Goal: Navigation & Orientation: Find specific page/section

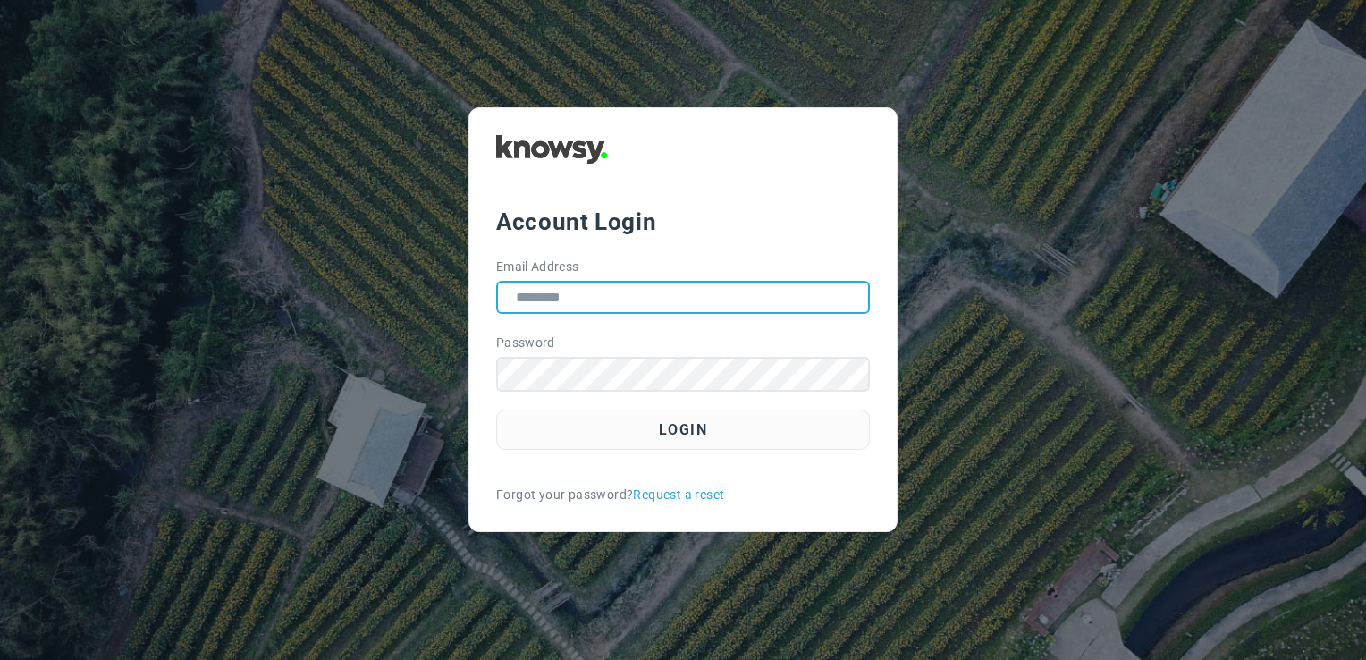
type input "**********"
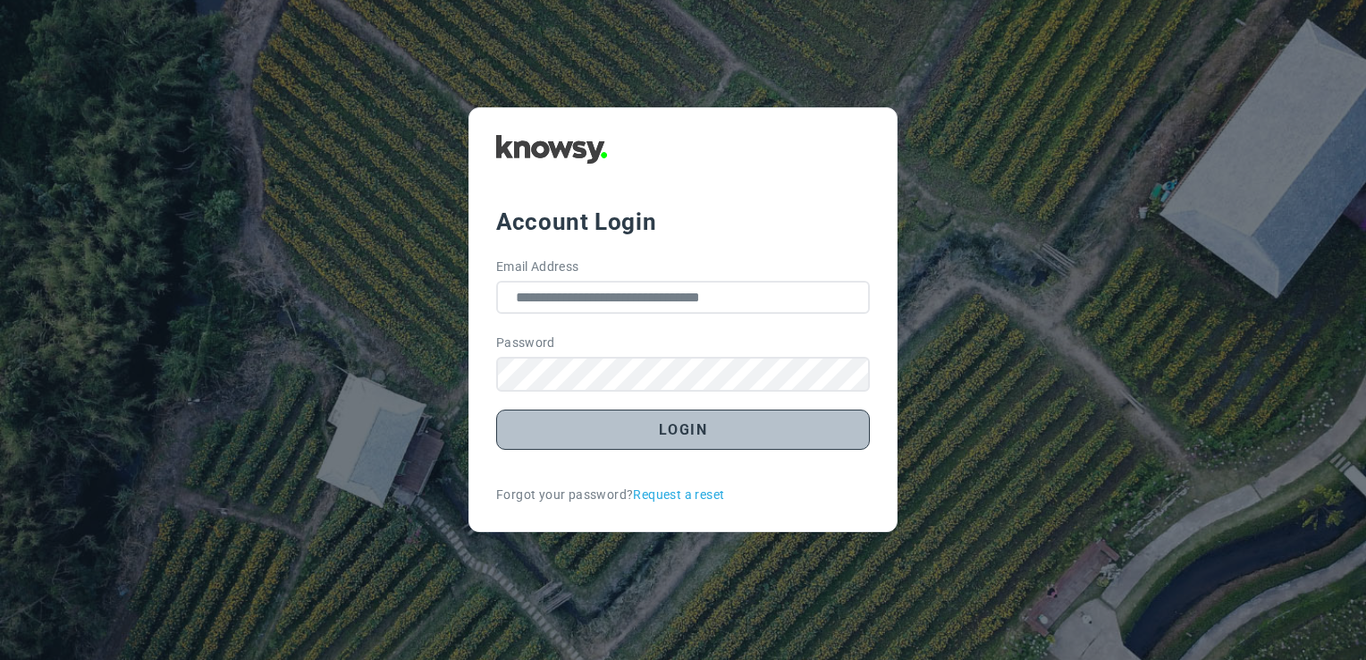
click at [701, 434] on button "Login" at bounding box center [683, 429] width 374 height 40
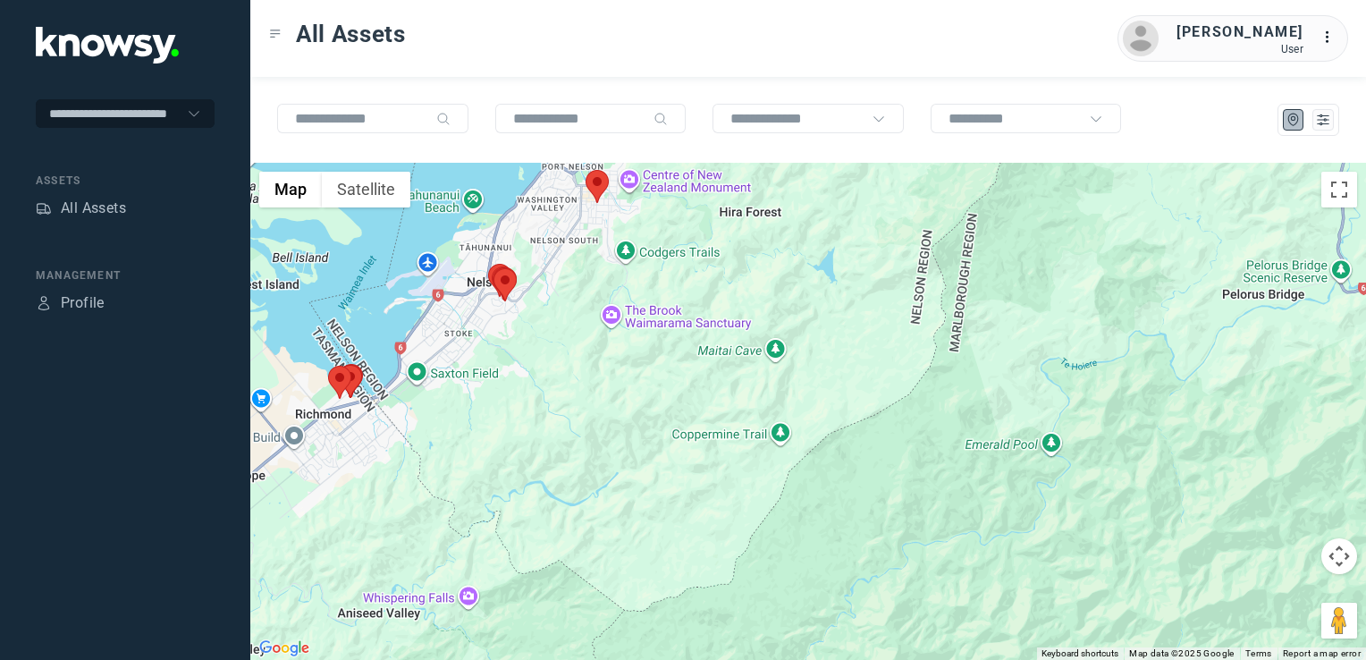
drag, startPoint x: 608, startPoint y: 377, endPoint x: 638, endPoint y: 442, distance: 71.2
click at [636, 441] on div at bounding box center [808, 411] width 1116 height 497
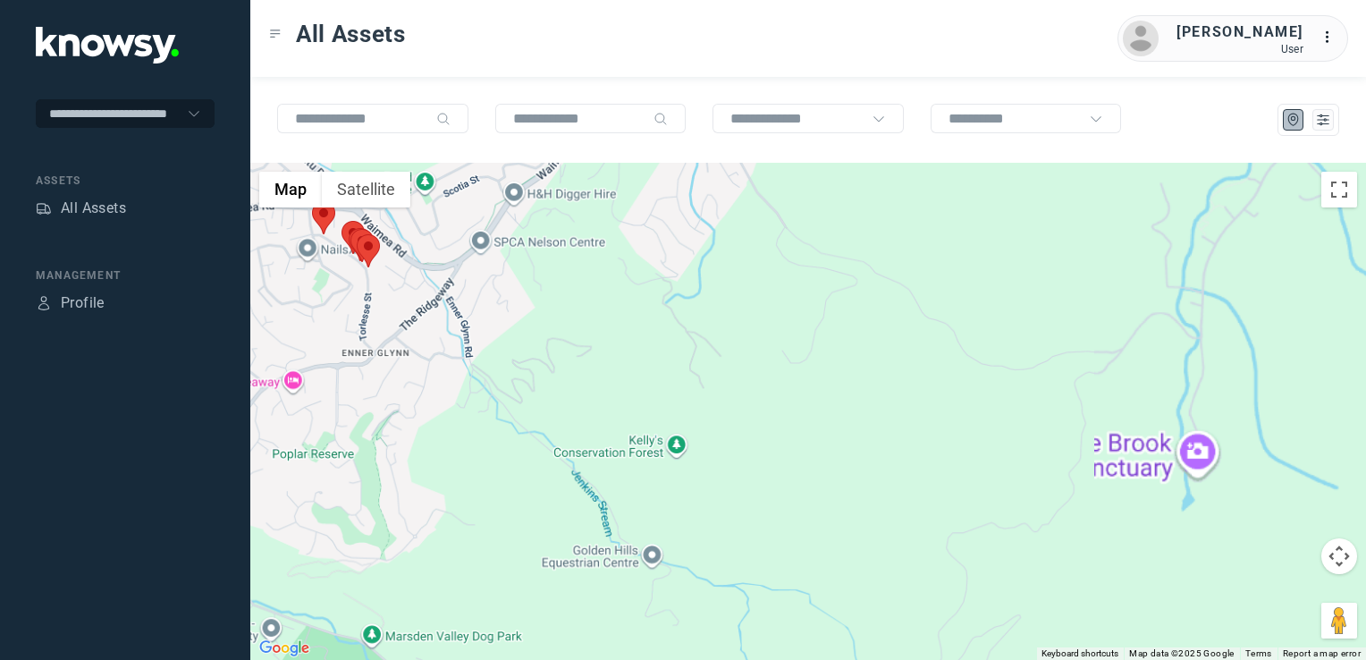
drag, startPoint x: 442, startPoint y: 428, endPoint x: 549, endPoint y: 438, distance: 106.8
click at [538, 438] on div at bounding box center [808, 411] width 1116 height 497
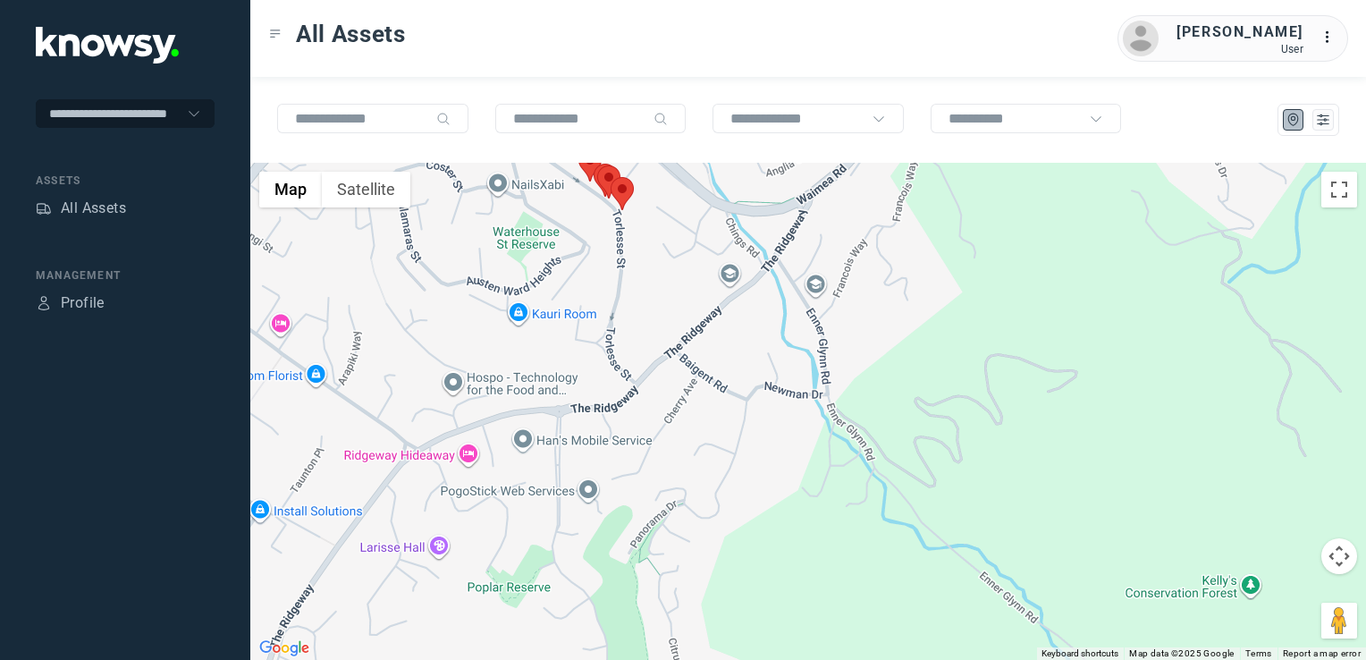
drag, startPoint x: 562, startPoint y: 316, endPoint x: 649, endPoint y: 477, distance: 182.8
click at [648, 477] on div at bounding box center [808, 411] width 1116 height 497
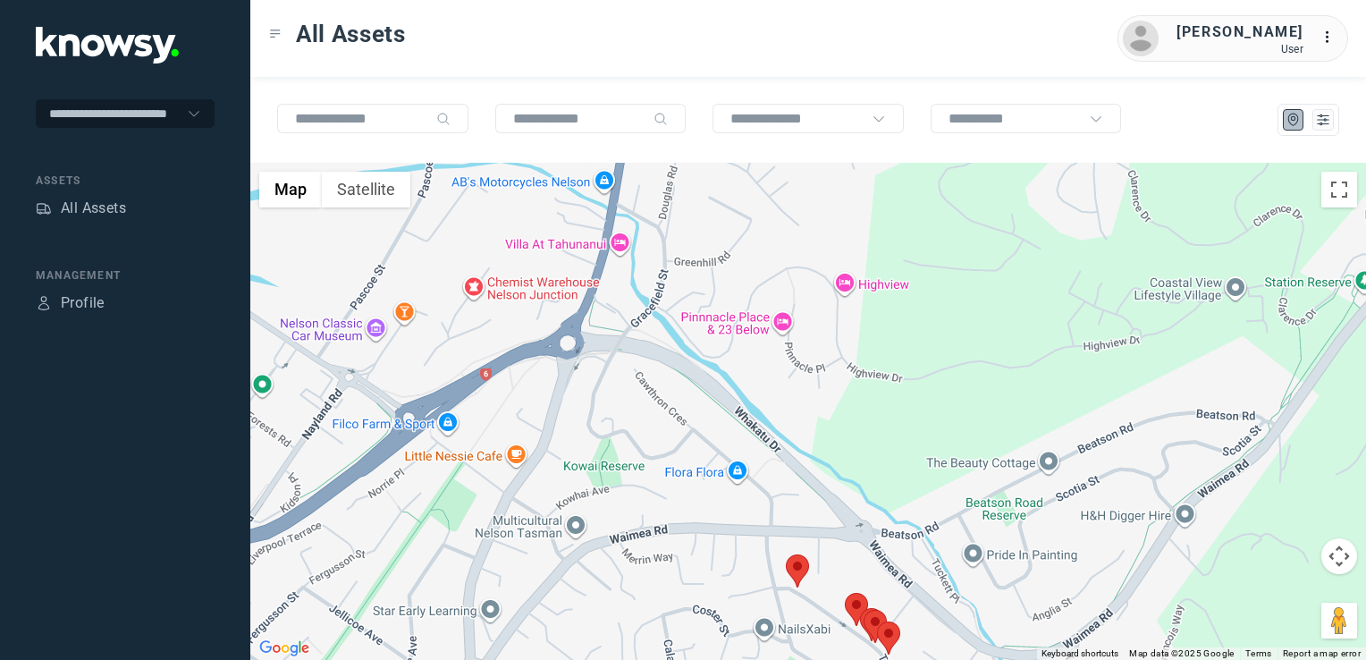
drag, startPoint x: 742, startPoint y: 529, endPoint x: 709, endPoint y: 443, distance: 92.0
click at [712, 454] on div at bounding box center [808, 411] width 1116 height 497
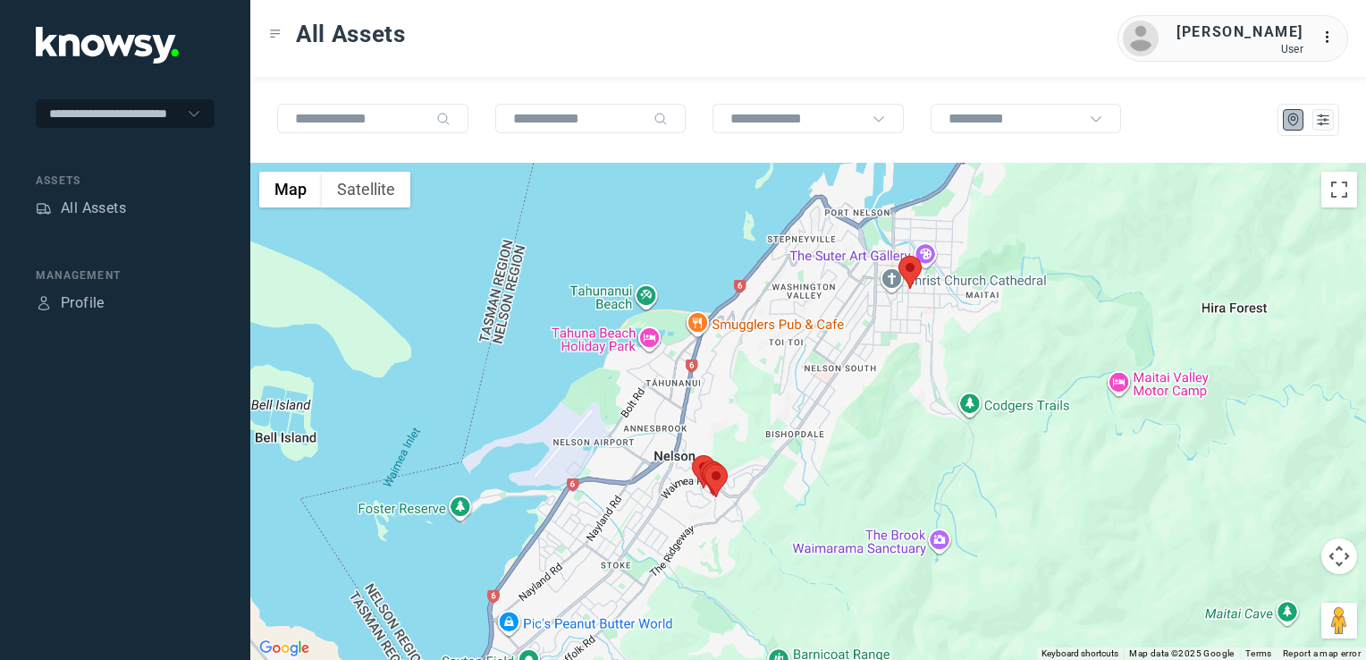
click at [679, 477] on div at bounding box center [808, 411] width 1116 height 497
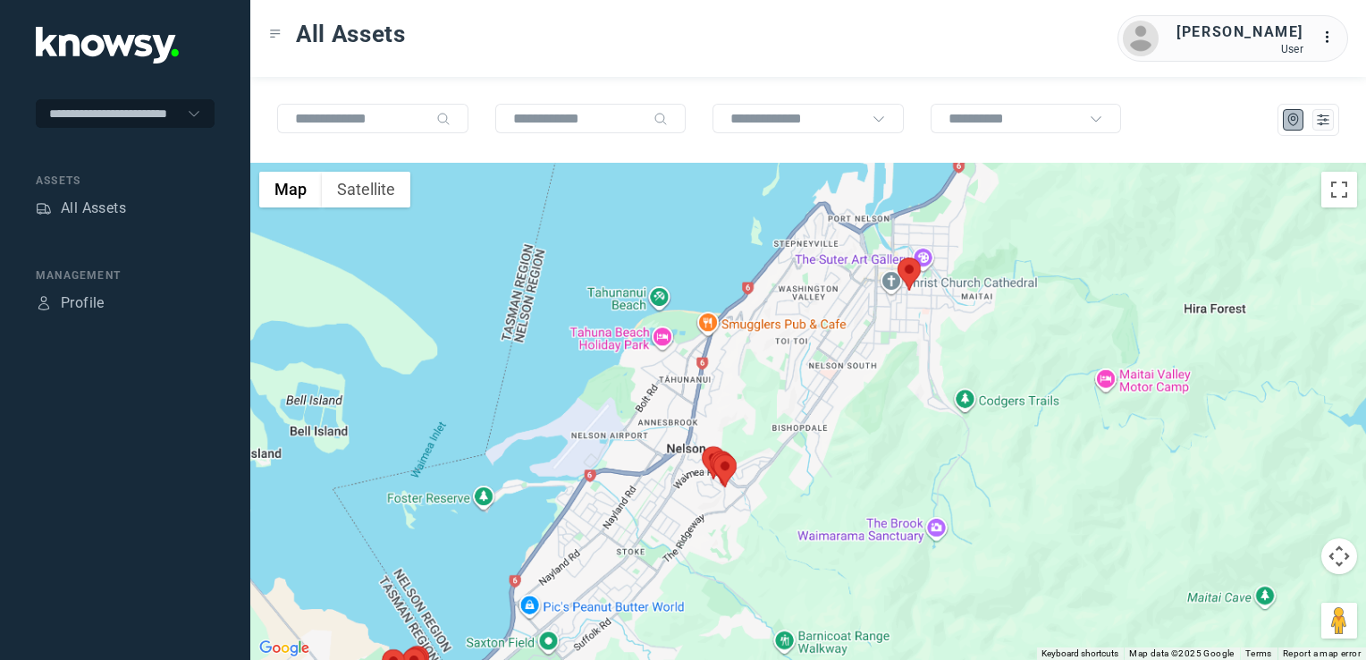
click at [704, 476] on div at bounding box center [808, 411] width 1116 height 497
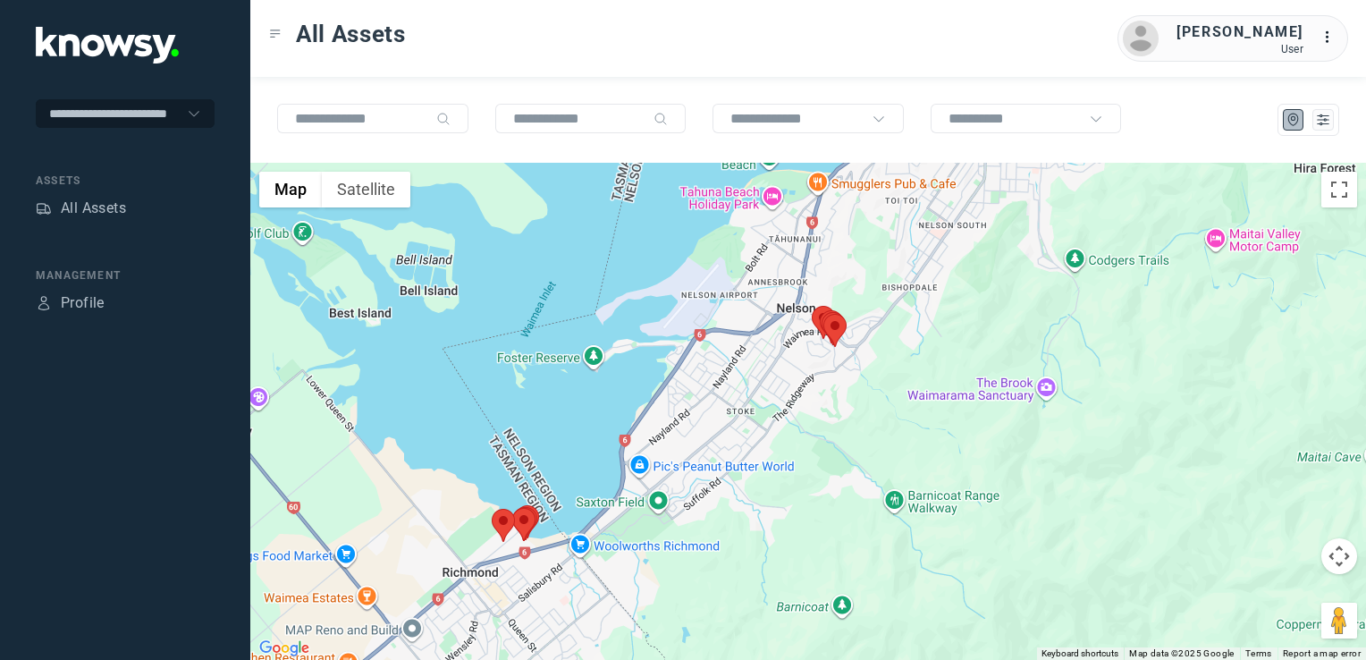
drag, startPoint x: 683, startPoint y: 506, endPoint x: 692, endPoint y: 497, distance: 12.6
click at [688, 501] on div at bounding box center [808, 411] width 1116 height 497
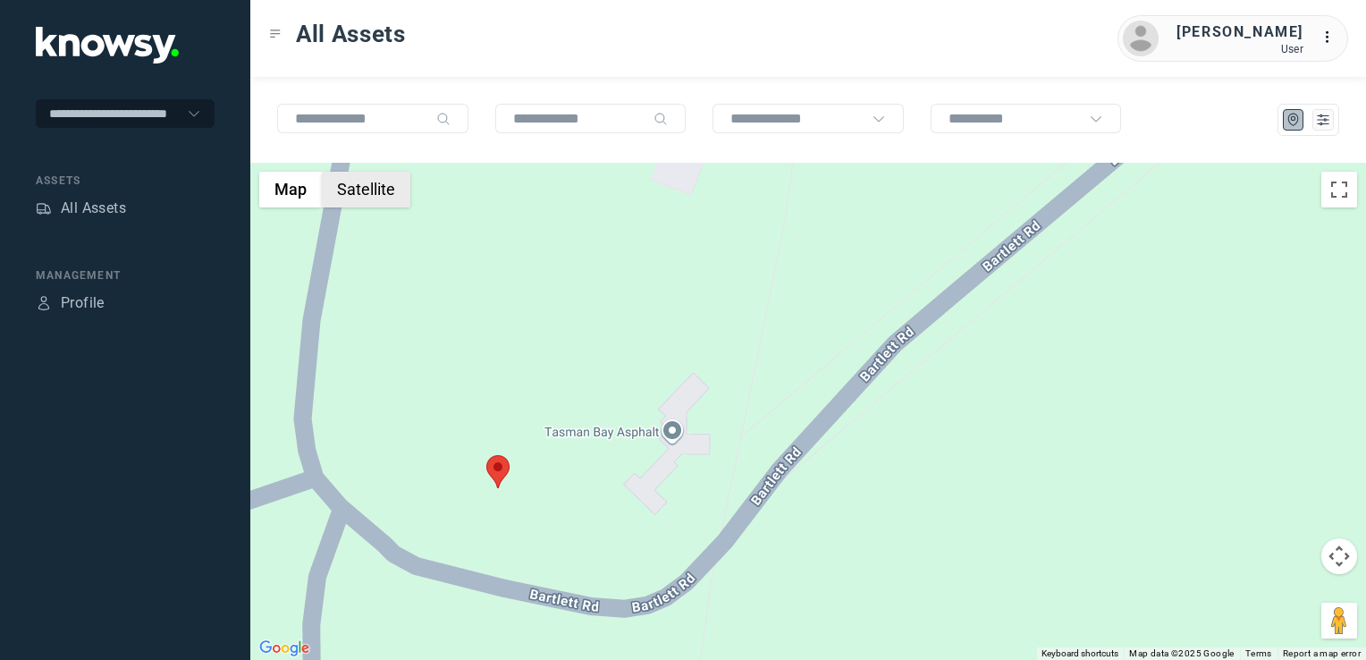
drag, startPoint x: 354, startPoint y: 198, endPoint x: 691, endPoint y: 320, distance: 358.2
click at [354, 198] on button "Satellite" at bounding box center [366, 190] width 88 height 36
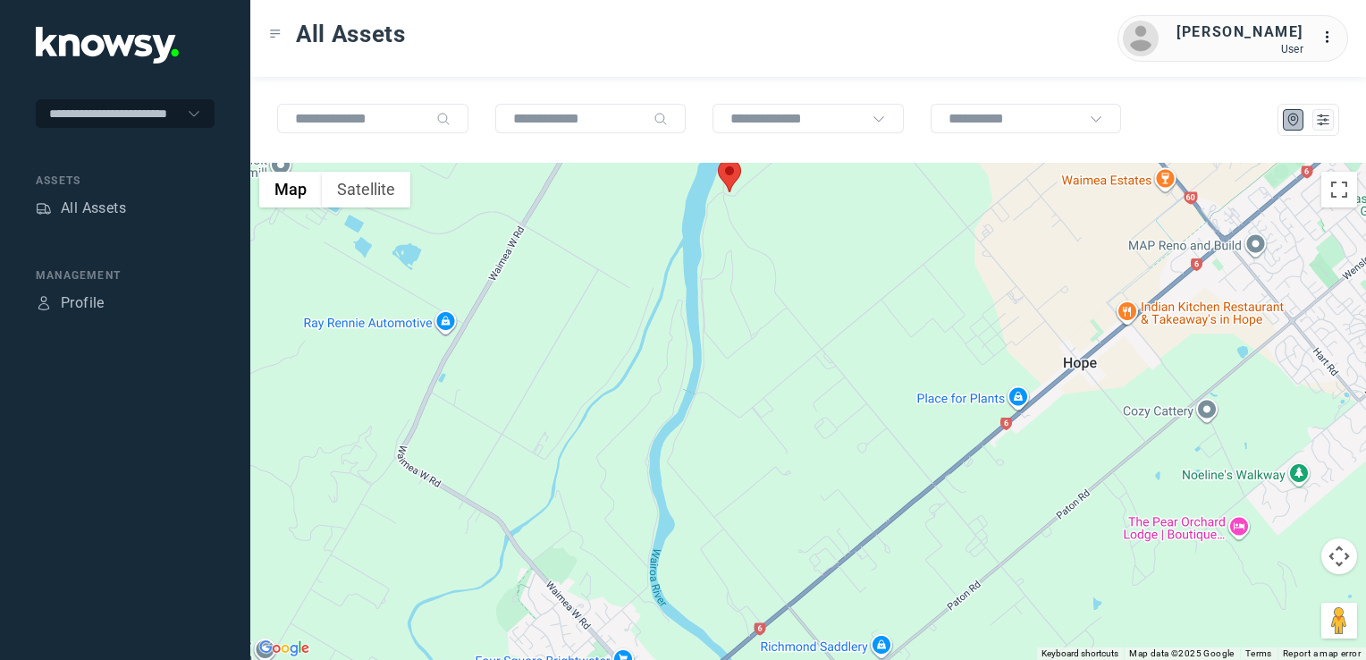
drag, startPoint x: 754, startPoint y: 228, endPoint x: 797, endPoint y: 358, distance: 136.5
click at [797, 358] on div at bounding box center [808, 411] width 1116 height 497
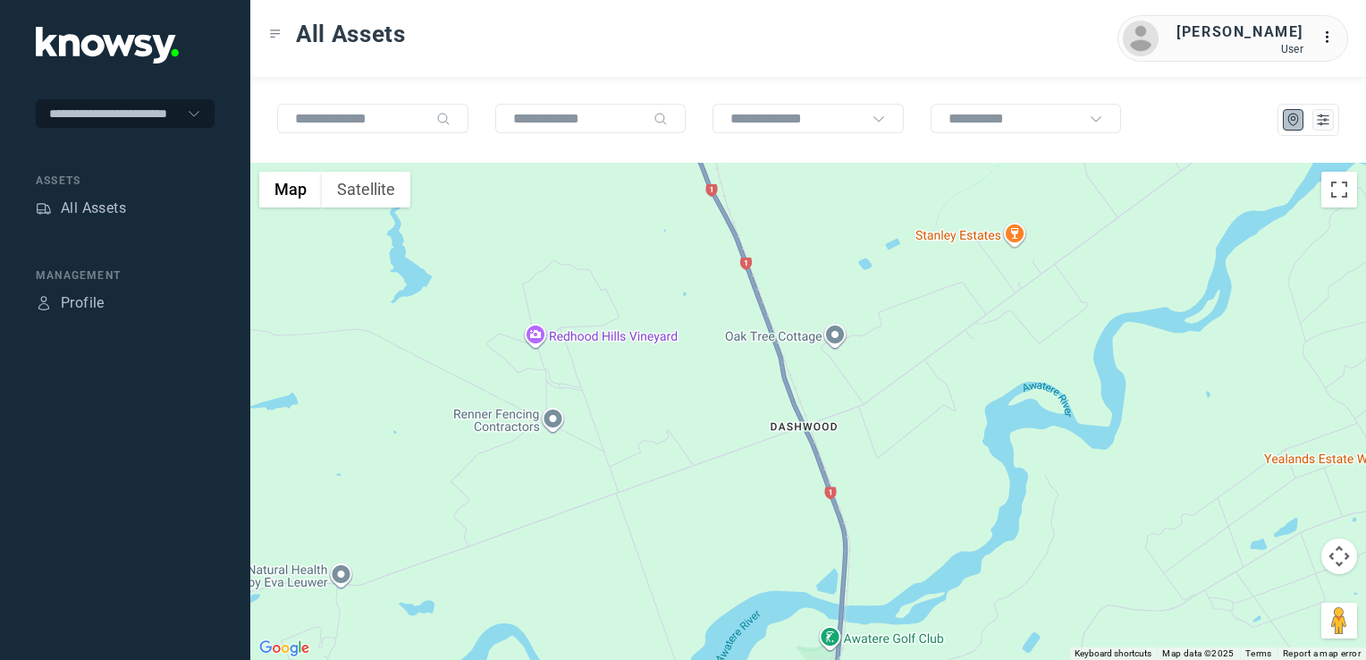
drag, startPoint x: 880, startPoint y: 502, endPoint x: 886, endPoint y: 362, distance: 140.4
click at [884, 366] on div at bounding box center [808, 411] width 1116 height 497
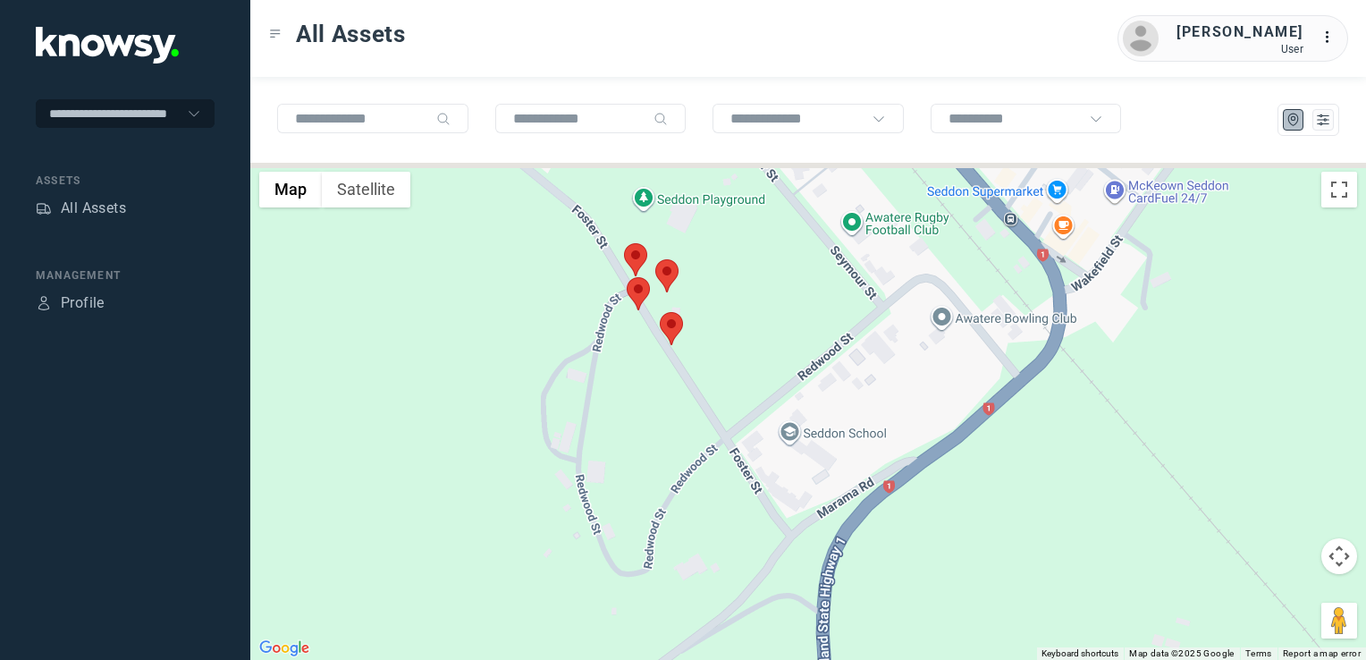
drag, startPoint x: 643, startPoint y: 293, endPoint x: 679, endPoint y: 366, distance: 81.1
click at [679, 366] on div at bounding box center [808, 411] width 1116 height 497
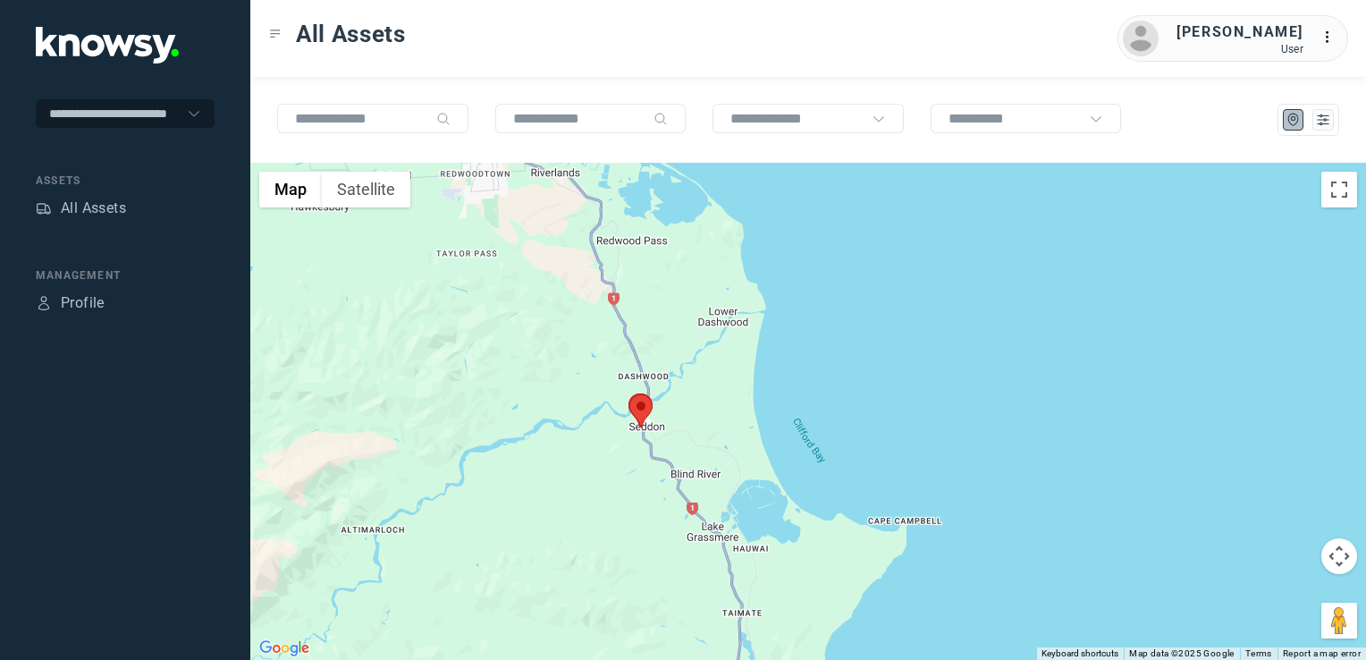
drag, startPoint x: 479, startPoint y: 352, endPoint x: 551, endPoint y: 378, distance: 76.1
click at [533, 378] on div at bounding box center [808, 411] width 1116 height 497
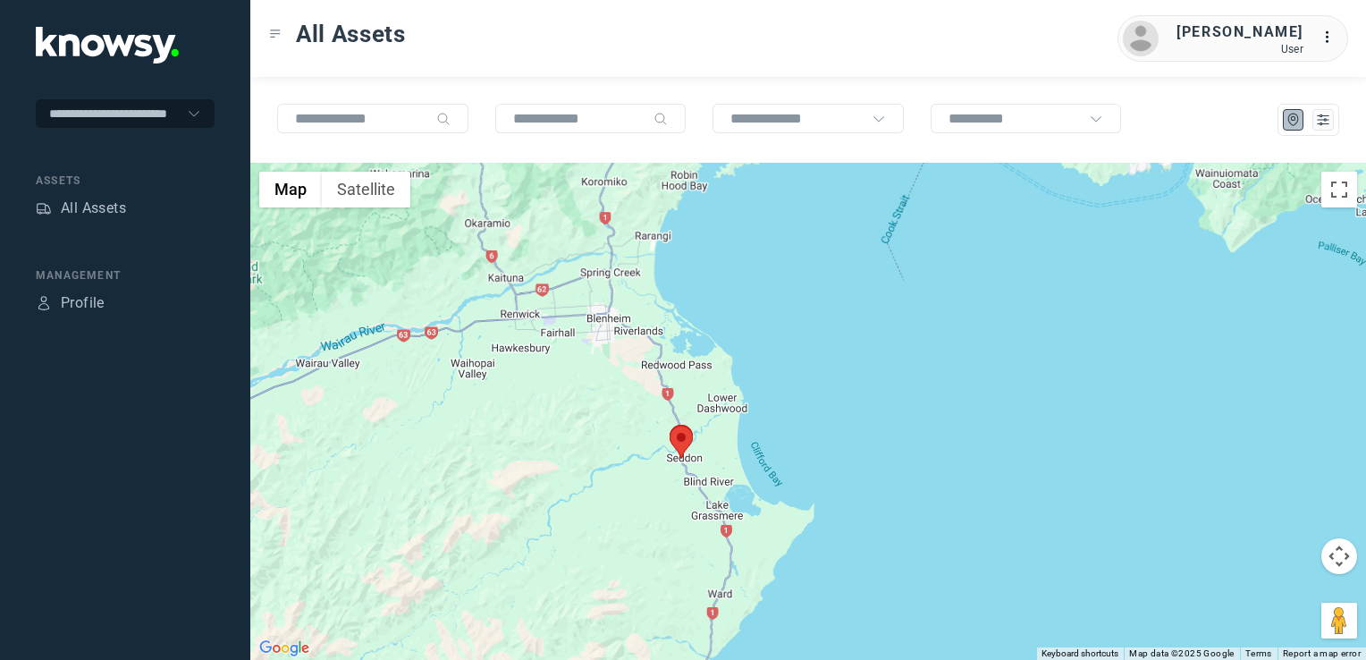
drag, startPoint x: 561, startPoint y: 393, endPoint x: 606, endPoint y: 408, distance: 47.2
click at [579, 398] on div at bounding box center [808, 411] width 1116 height 497
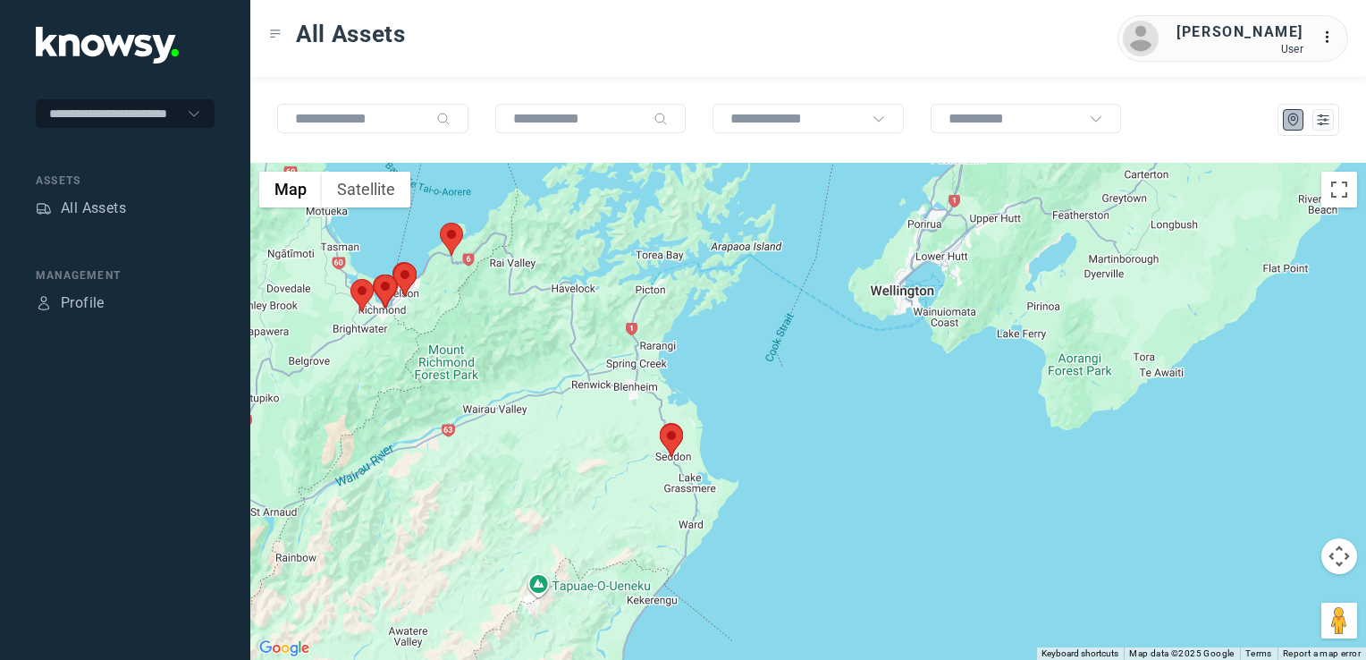
drag, startPoint x: 594, startPoint y: 434, endPoint x: 636, endPoint y: 415, distance: 46.8
click at [626, 412] on div at bounding box center [808, 411] width 1116 height 497
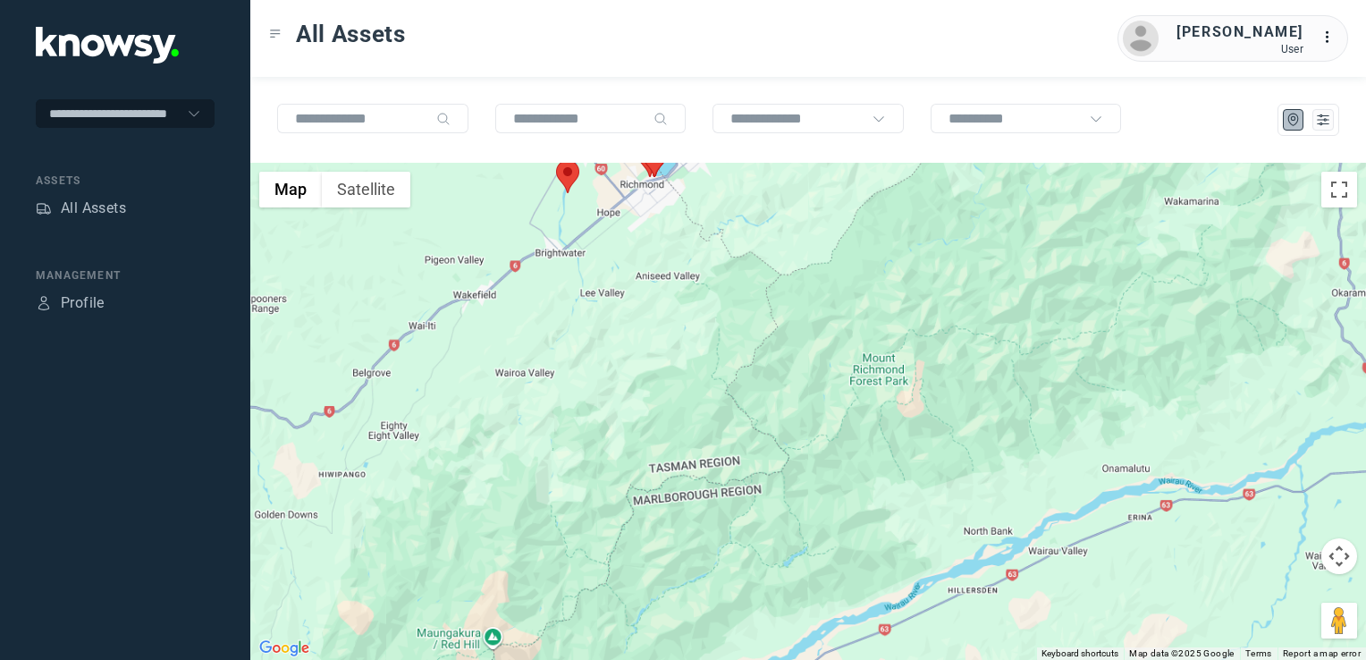
click at [594, 330] on div at bounding box center [808, 411] width 1116 height 497
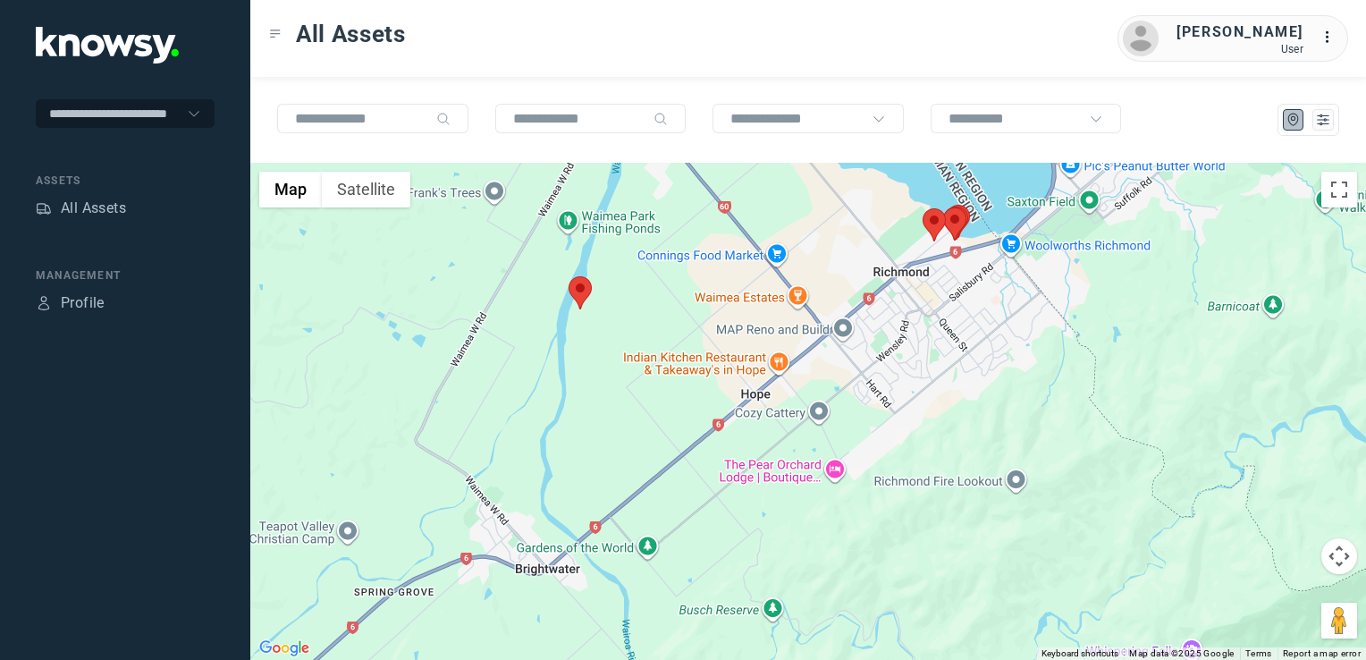
click at [558, 354] on div at bounding box center [808, 411] width 1116 height 497
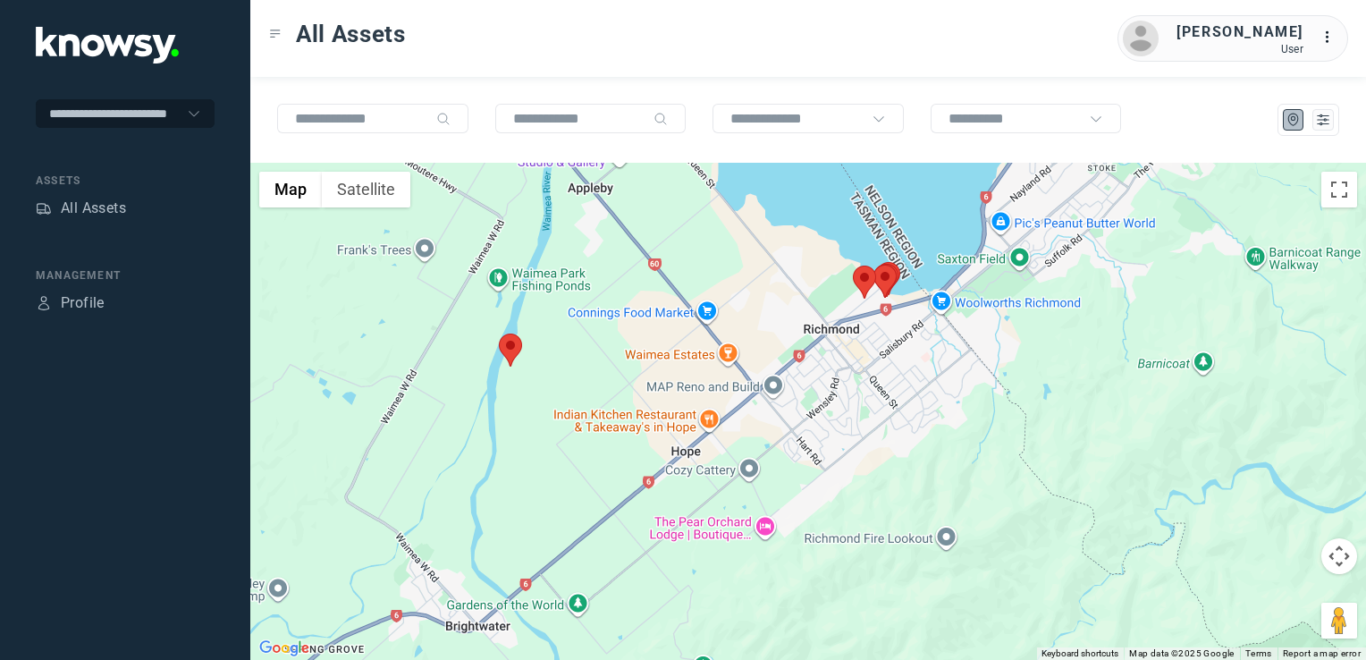
click at [514, 345] on img at bounding box center [510, 349] width 23 height 33
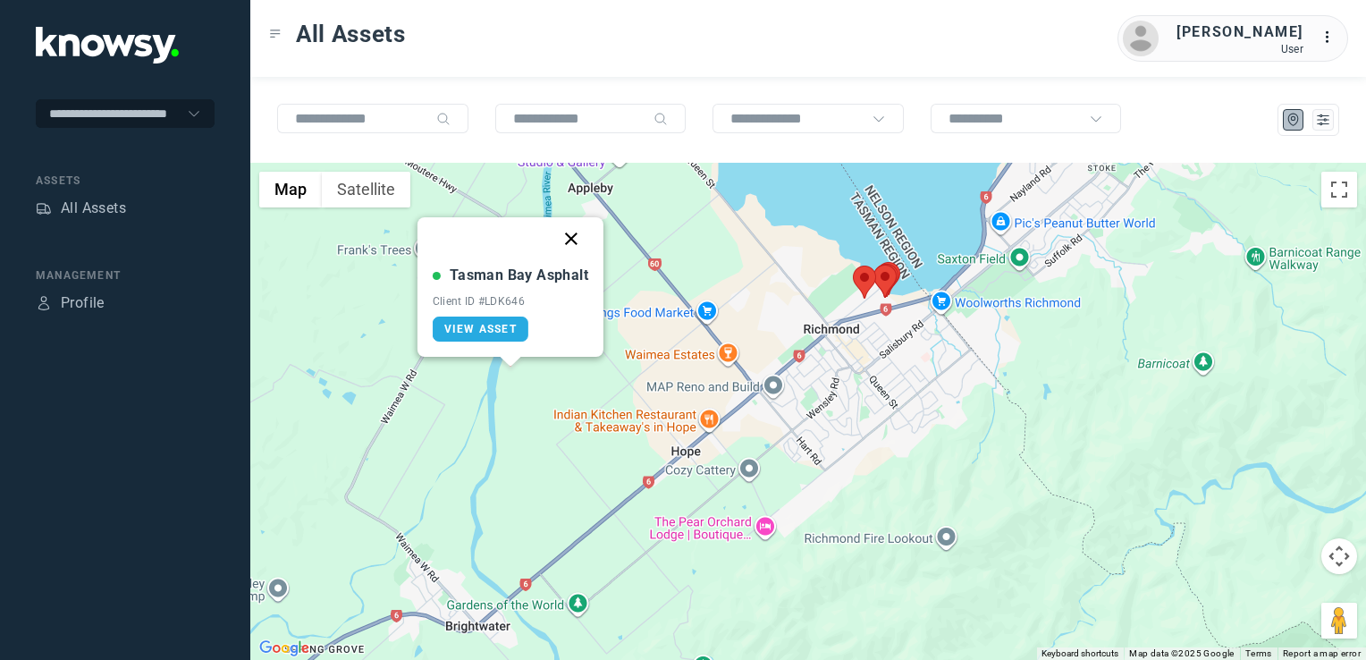
click at [572, 234] on button "Close" at bounding box center [571, 238] width 43 height 43
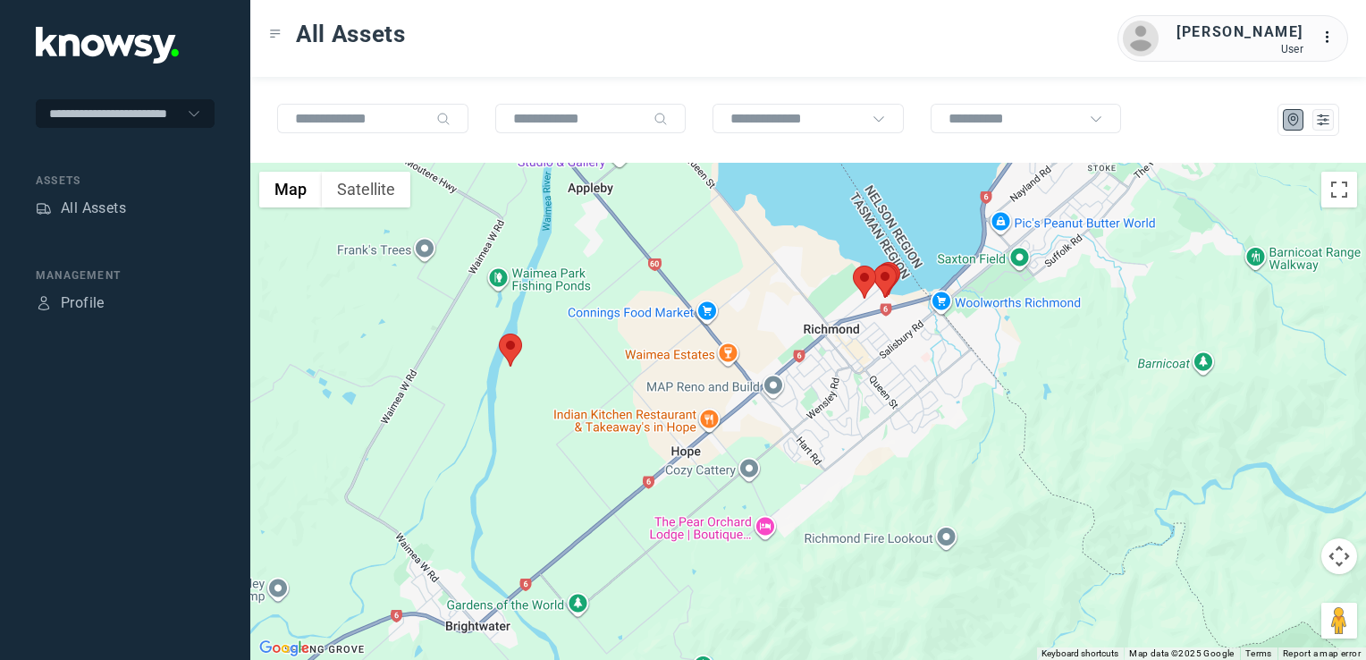
drag, startPoint x: 788, startPoint y: 396, endPoint x: 766, endPoint y: 420, distance: 32.9
click at [774, 411] on div "To navigate, press the arrow keys." at bounding box center [808, 411] width 1116 height 497
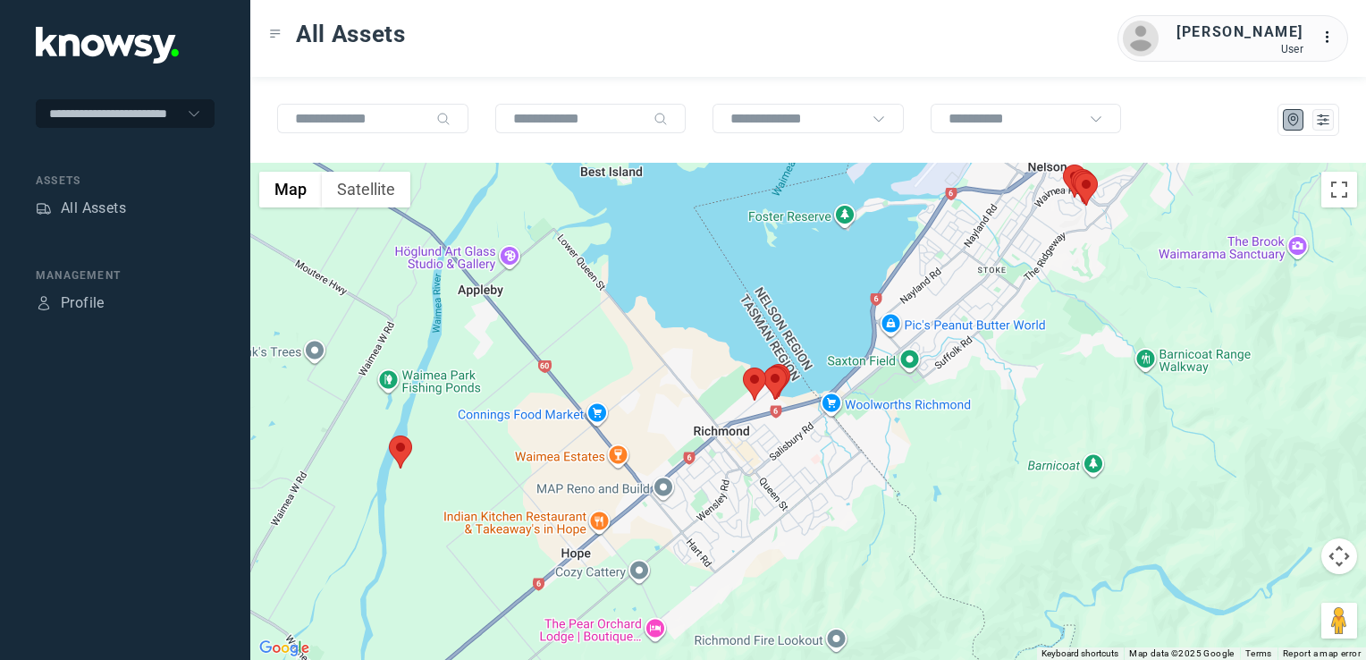
click at [863, 439] on div at bounding box center [808, 411] width 1116 height 497
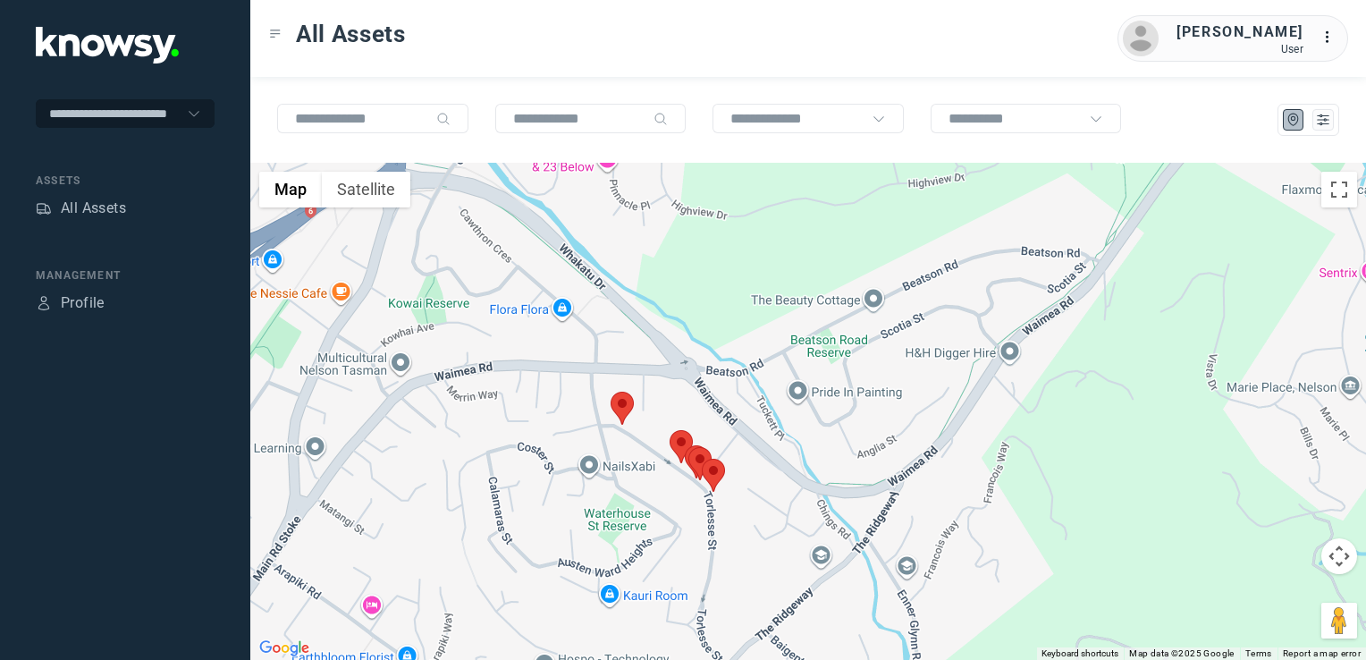
click at [619, 403] on img at bounding box center [621, 408] width 23 height 33
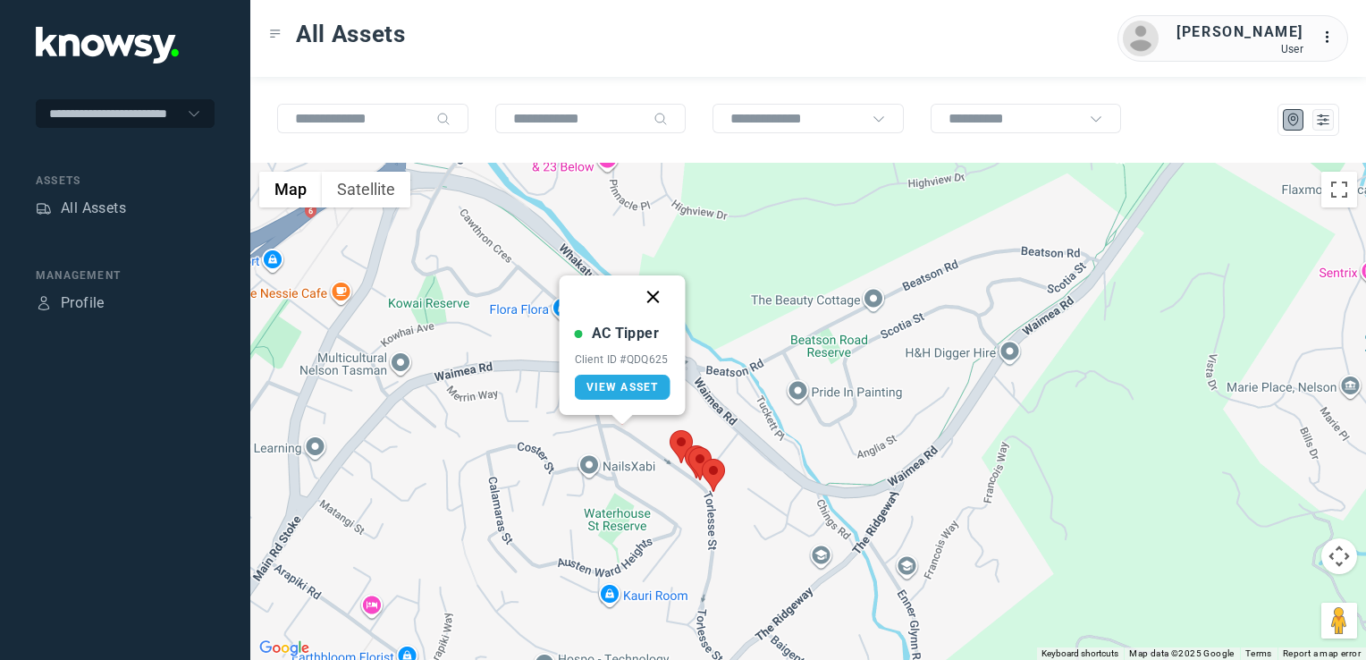
click at [655, 295] on button "Close" at bounding box center [653, 296] width 43 height 43
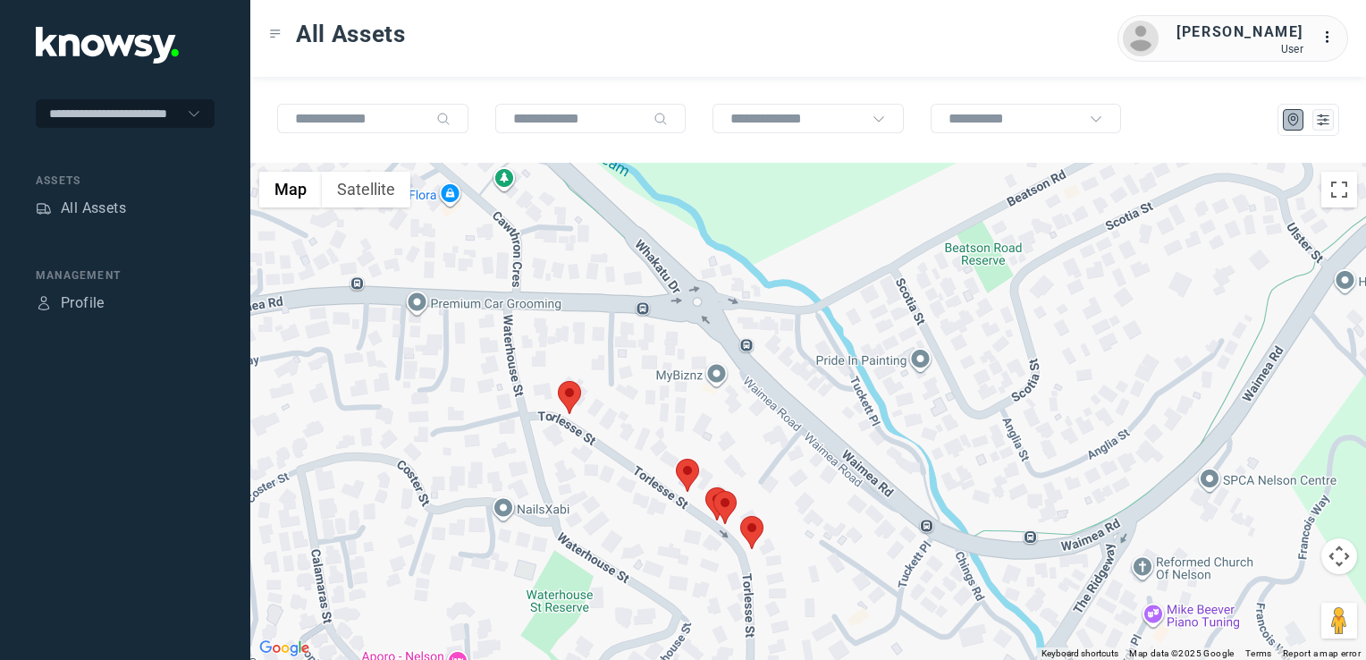
click at [690, 475] on img at bounding box center [687, 475] width 23 height 33
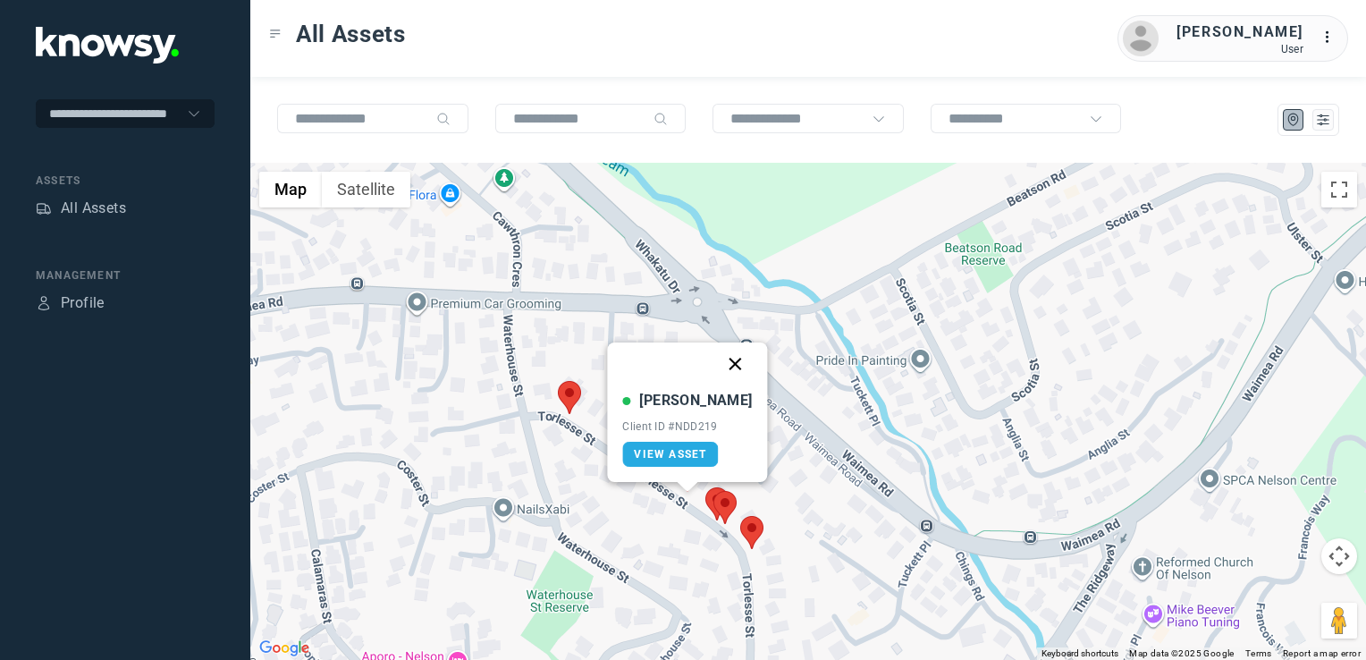
click at [722, 361] on button "Close" at bounding box center [735, 363] width 43 height 43
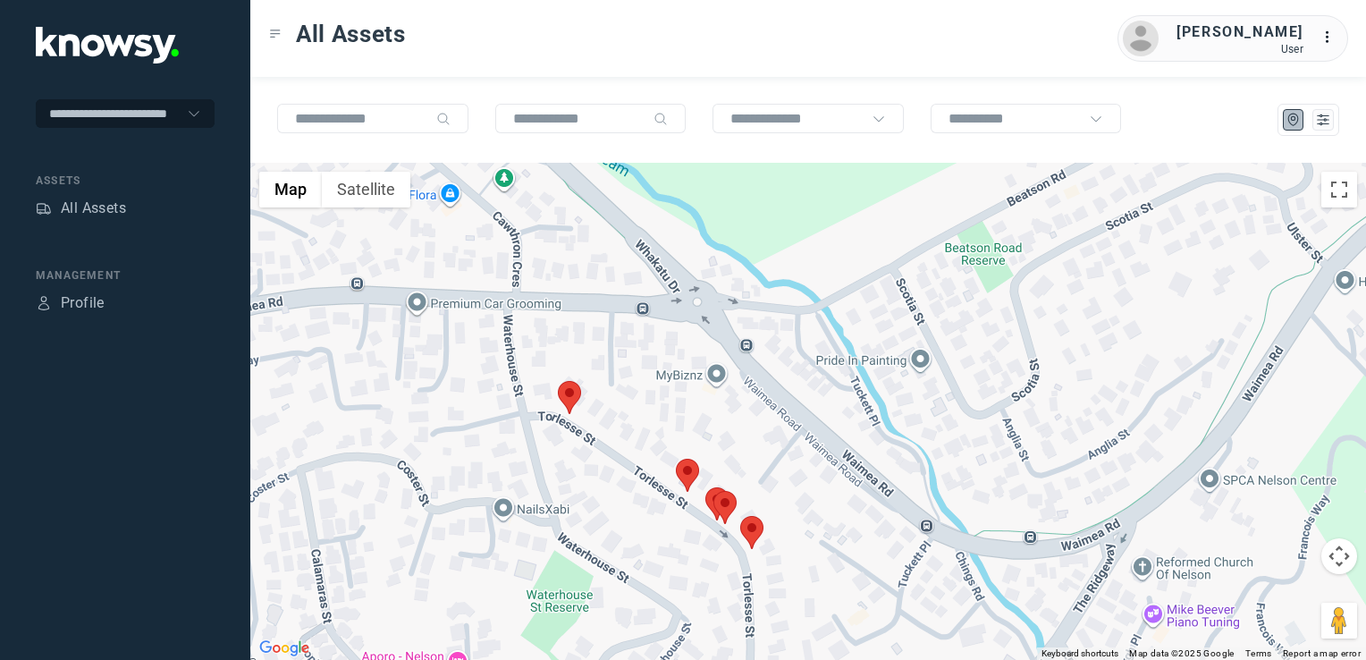
click at [714, 496] on img at bounding box center [724, 507] width 23 height 33
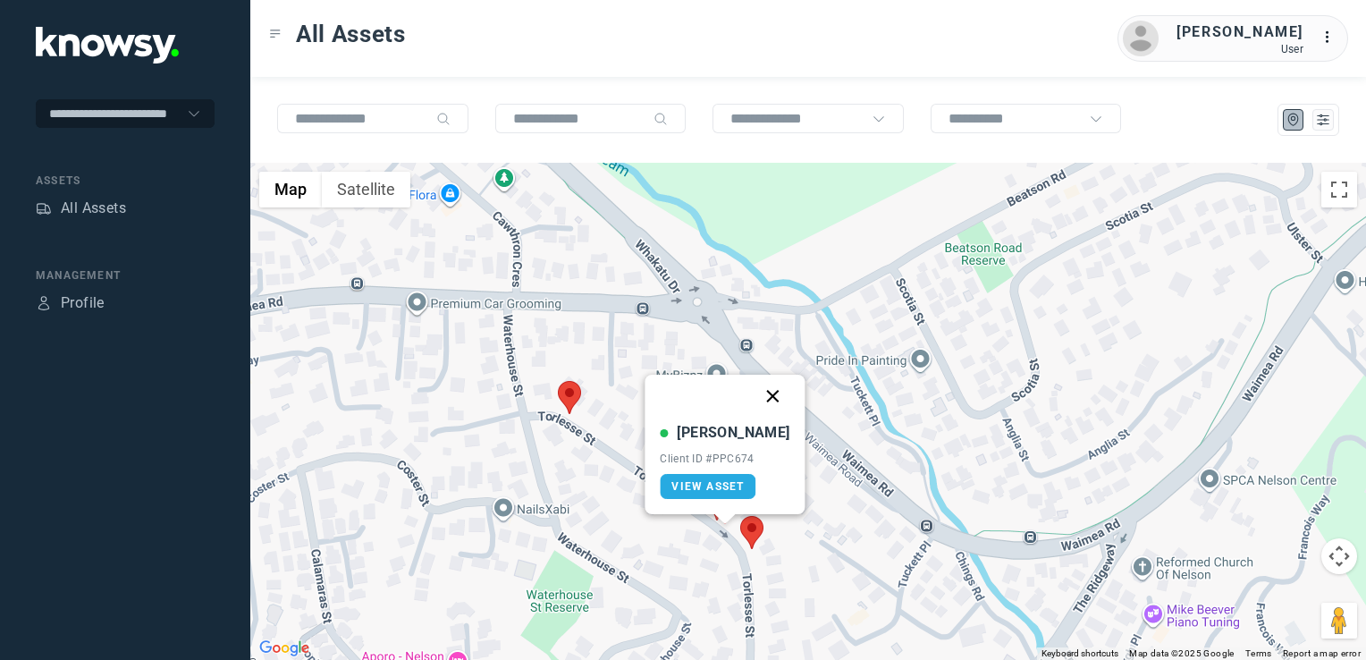
click at [757, 395] on button "Close" at bounding box center [773, 396] width 43 height 43
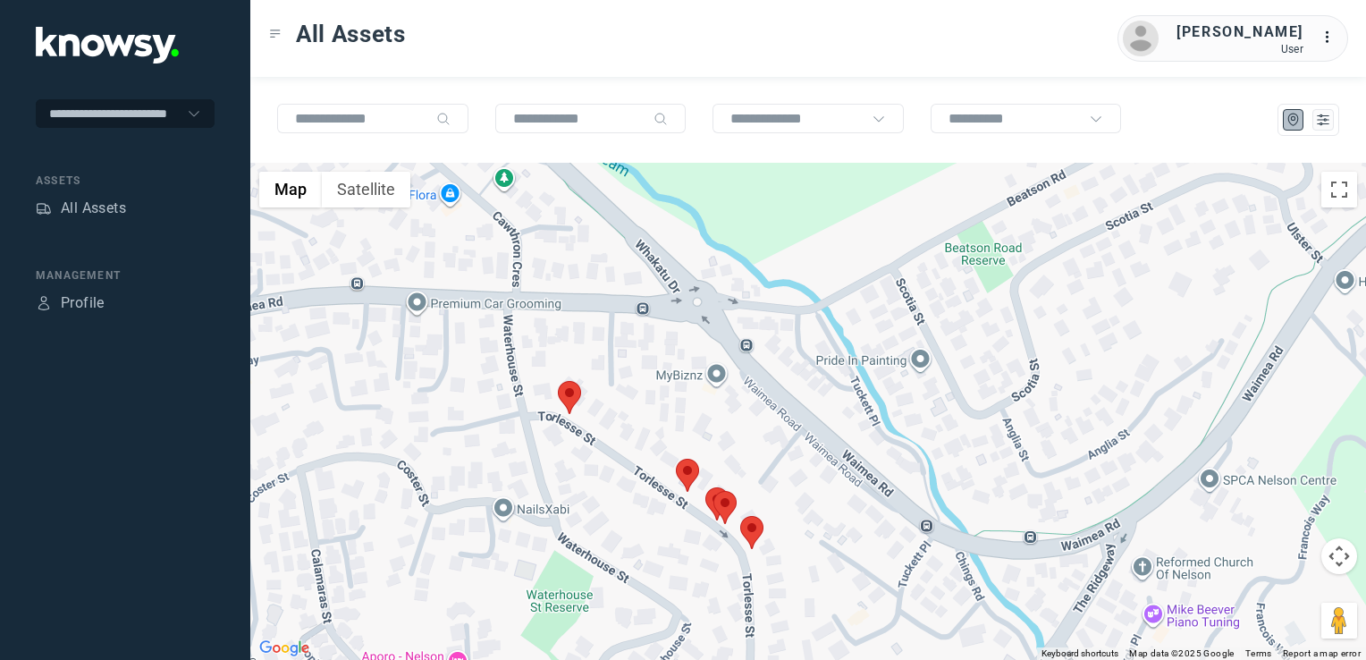
click at [728, 505] on img at bounding box center [724, 507] width 23 height 33
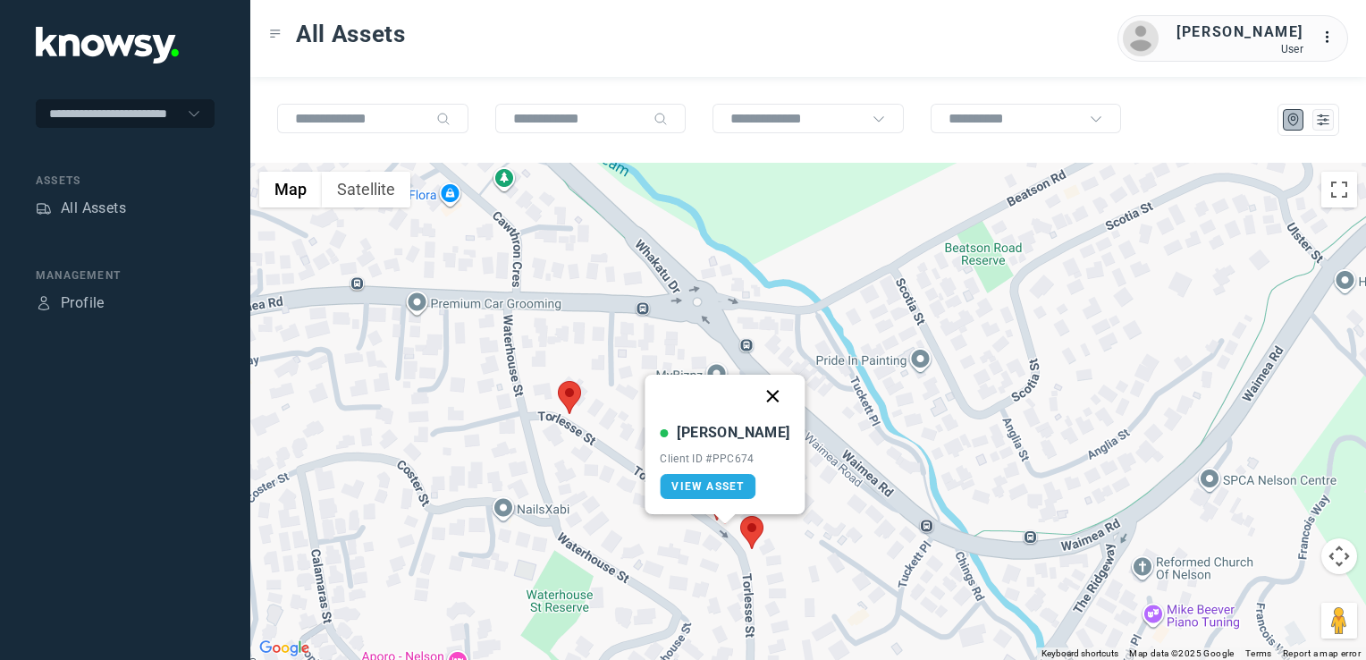
click at [754, 397] on button "Close" at bounding box center [773, 396] width 43 height 43
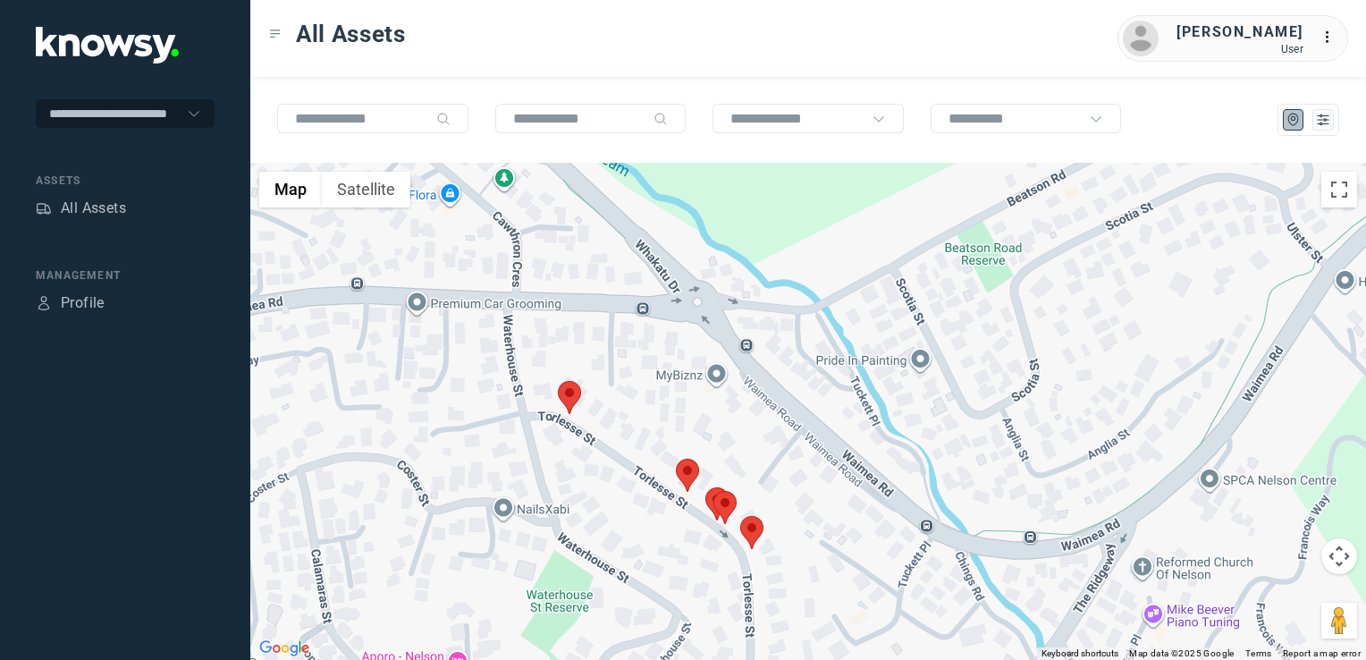
click at [708, 495] on img at bounding box center [716, 503] width 23 height 33
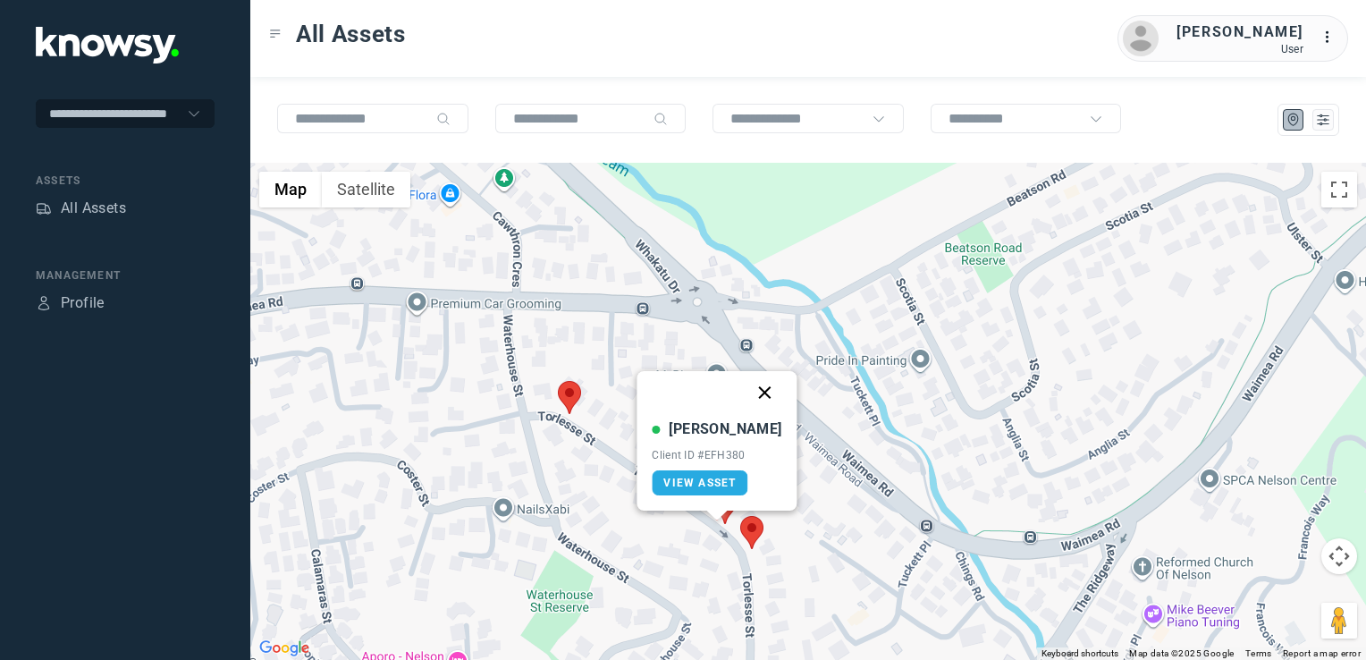
click at [744, 395] on button "Close" at bounding box center [765, 392] width 43 height 43
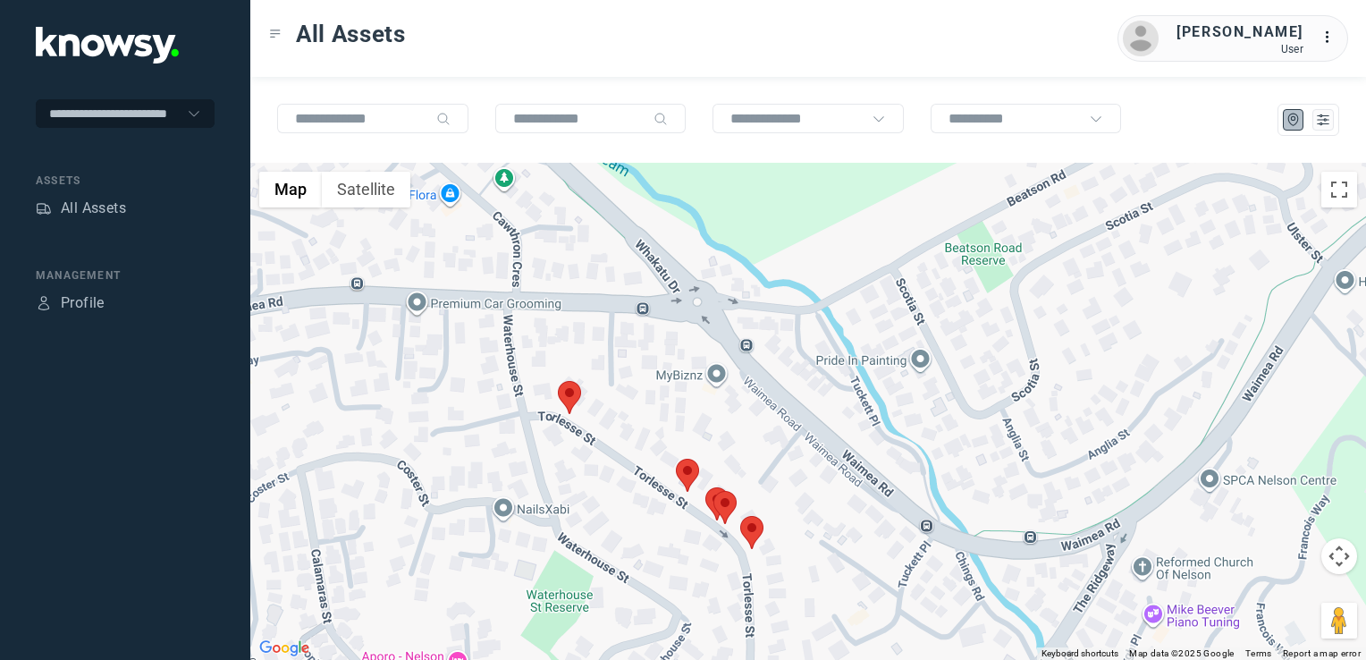
click at [756, 542] on img at bounding box center [751, 532] width 23 height 33
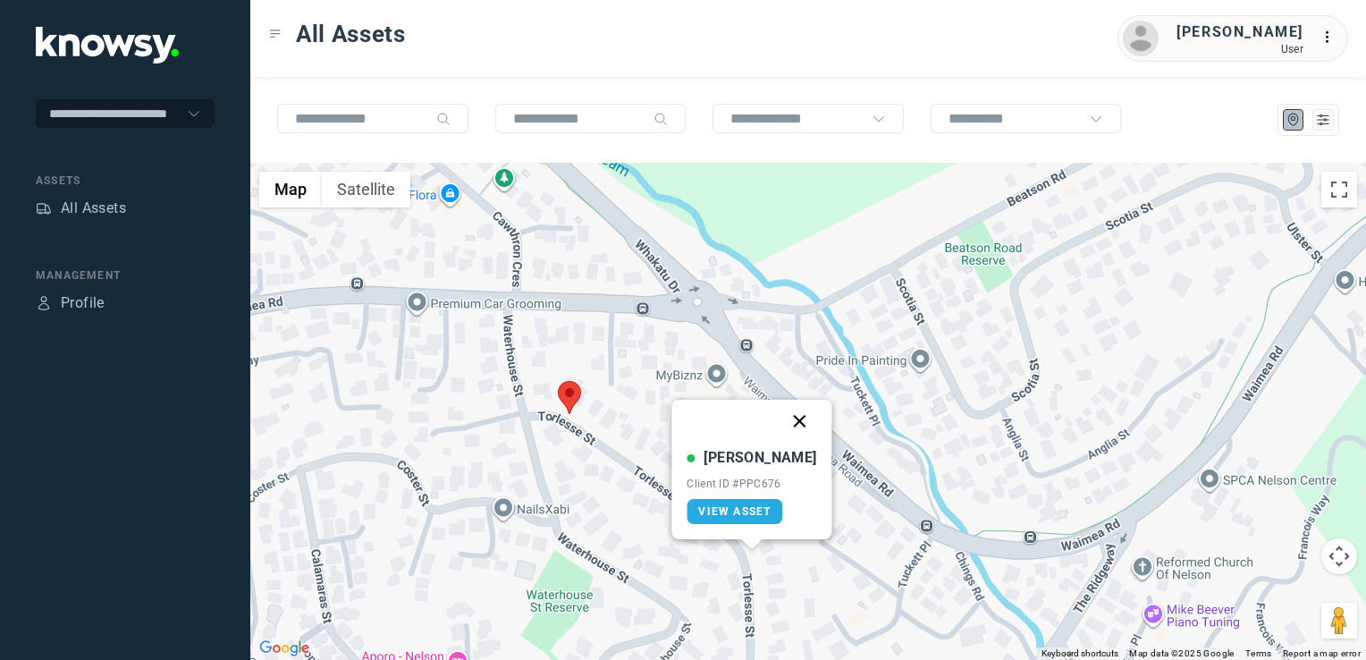
click at [783, 420] on button "Close" at bounding box center [800, 421] width 43 height 43
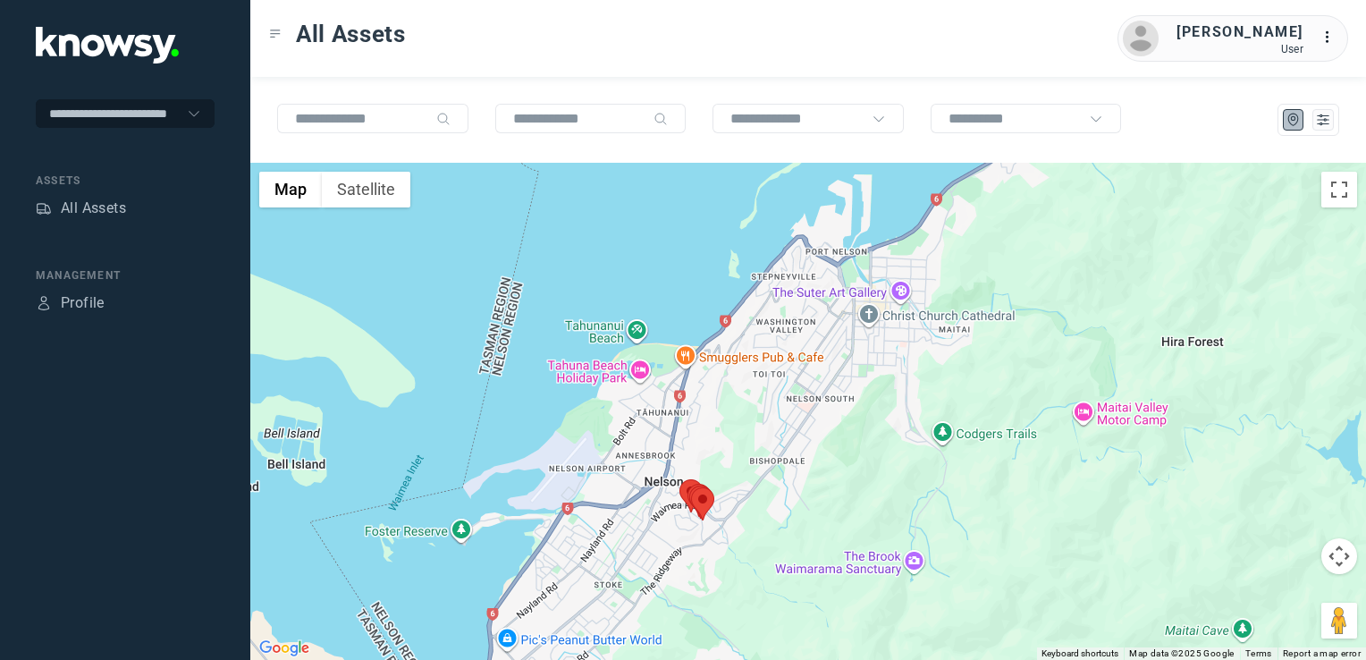
drag, startPoint x: 638, startPoint y: 501, endPoint x: 757, endPoint y: 409, distance: 149.8
click at [688, 451] on div "To navigate, press the arrow keys." at bounding box center [808, 411] width 1116 height 497
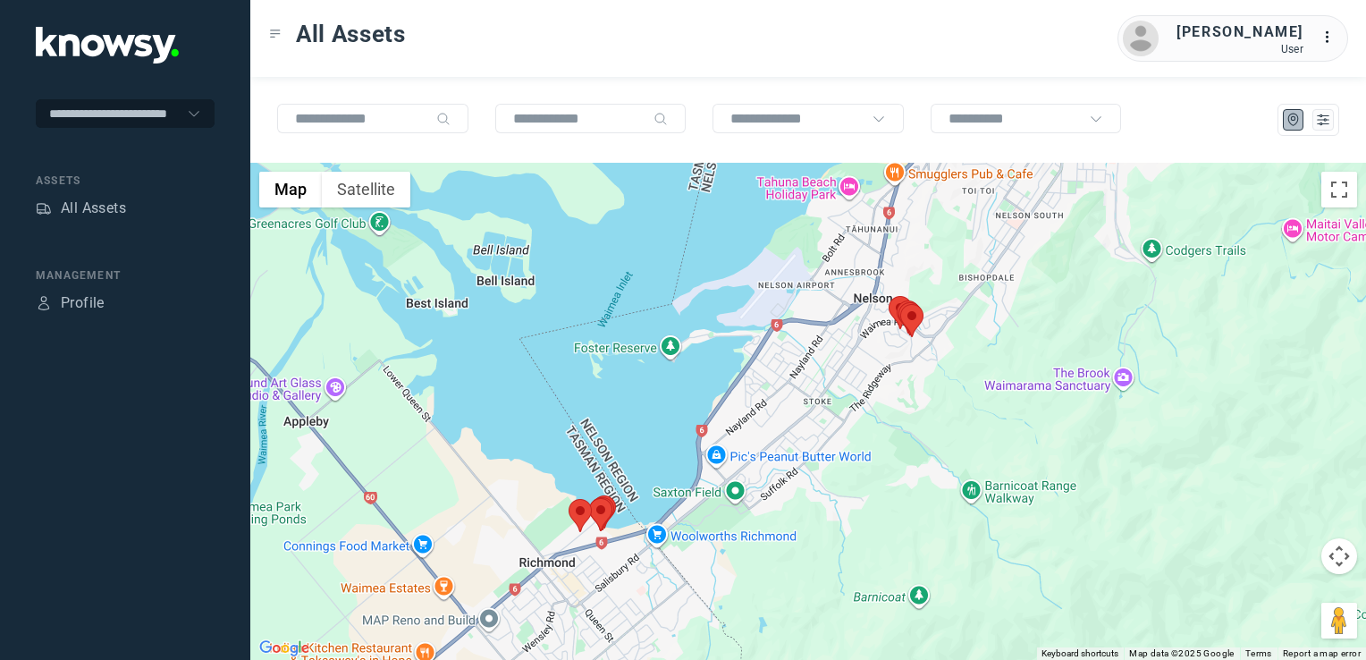
click at [770, 445] on div at bounding box center [808, 411] width 1116 height 497
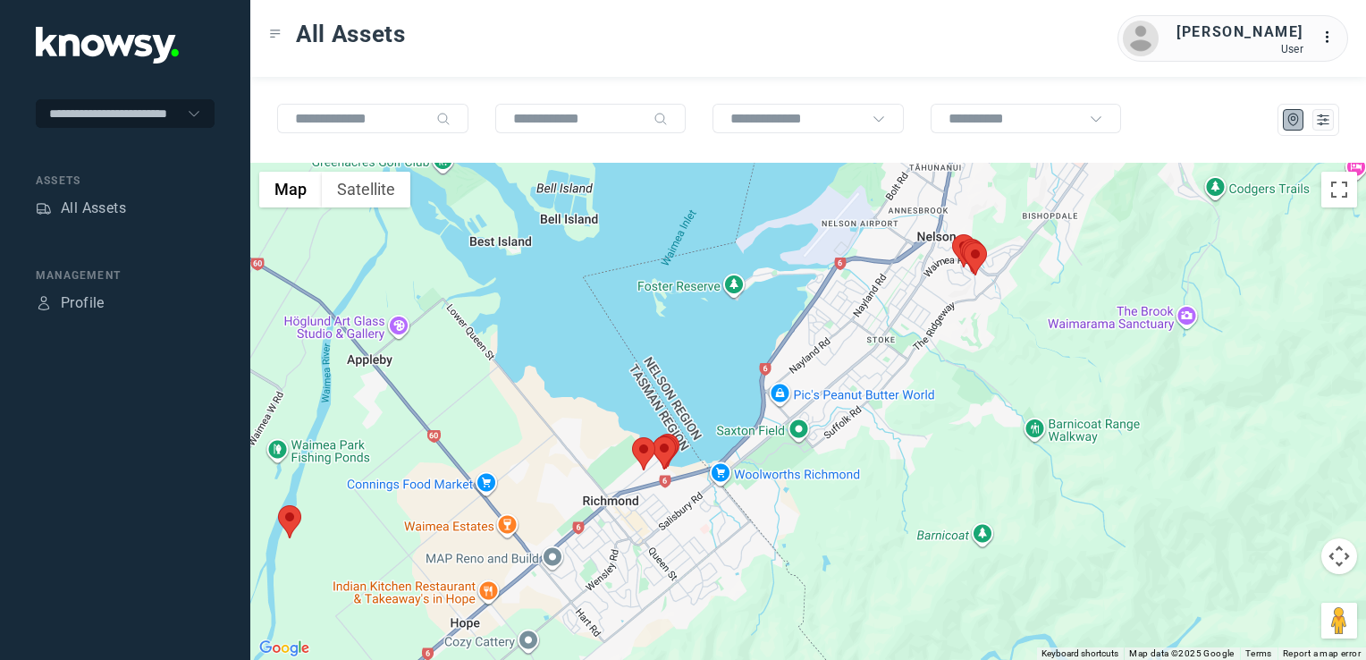
drag, startPoint x: 654, startPoint y: 537, endPoint x: 696, endPoint y: 511, distance: 49.4
click at [685, 516] on div at bounding box center [808, 411] width 1116 height 497
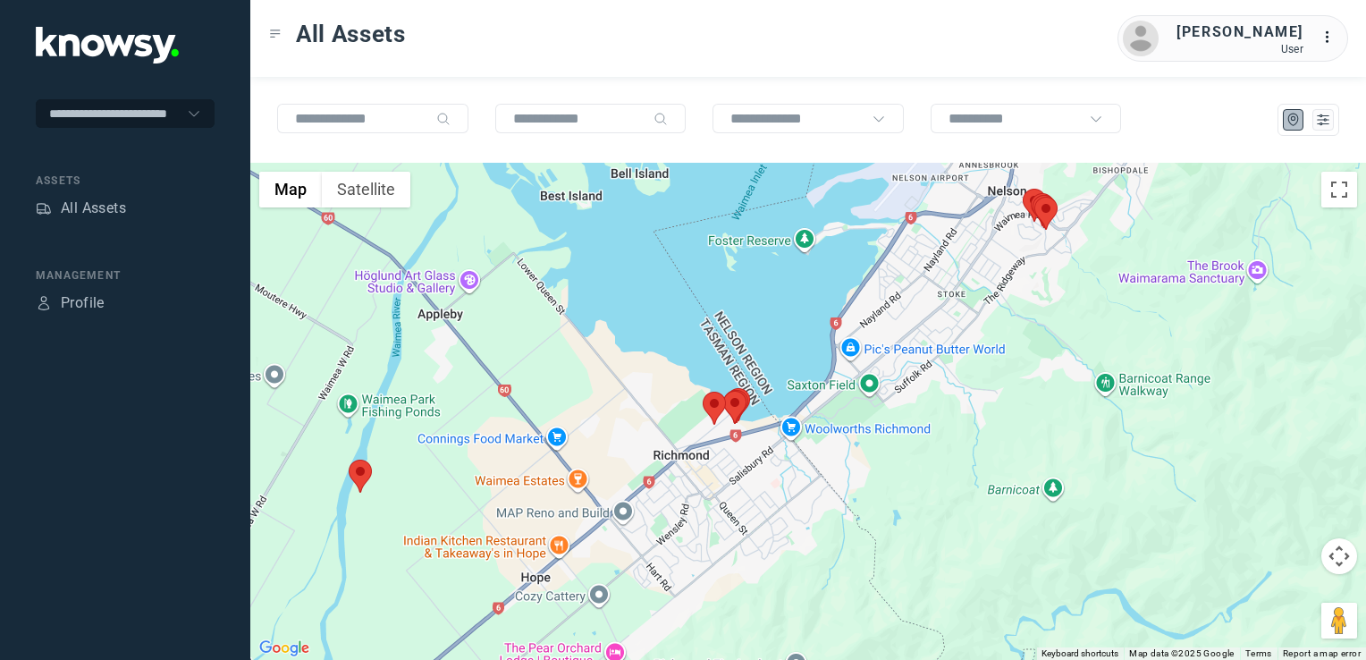
drag, startPoint x: 593, startPoint y: 502, endPoint x: 694, endPoint y: 484, distance: 102.6
click at [669, 486] on div at bounding box center [808, 411] width 1116 height 497
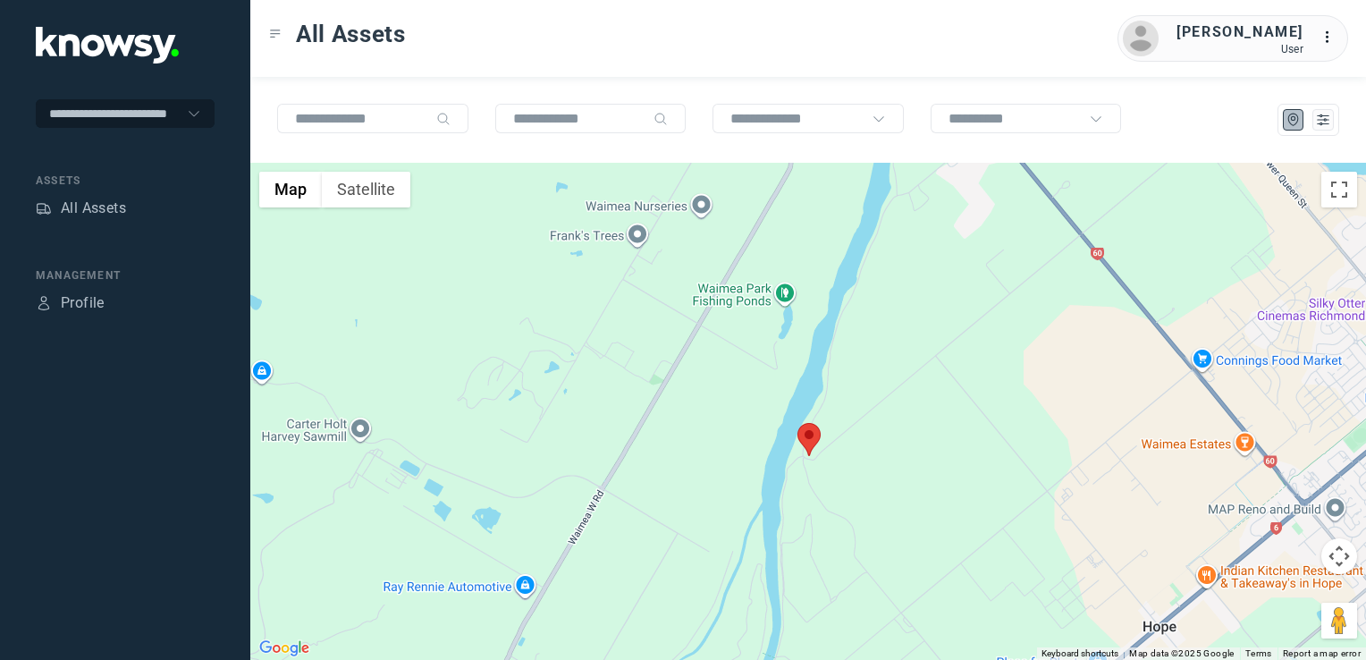
drag, startPoint x: 1065, startPoint y: 476, endPoint x: 998, endPoint y: 493, distance: 69.2
click at [1001, 492] on div at bounding box center [808, 411] width 1116 height 497
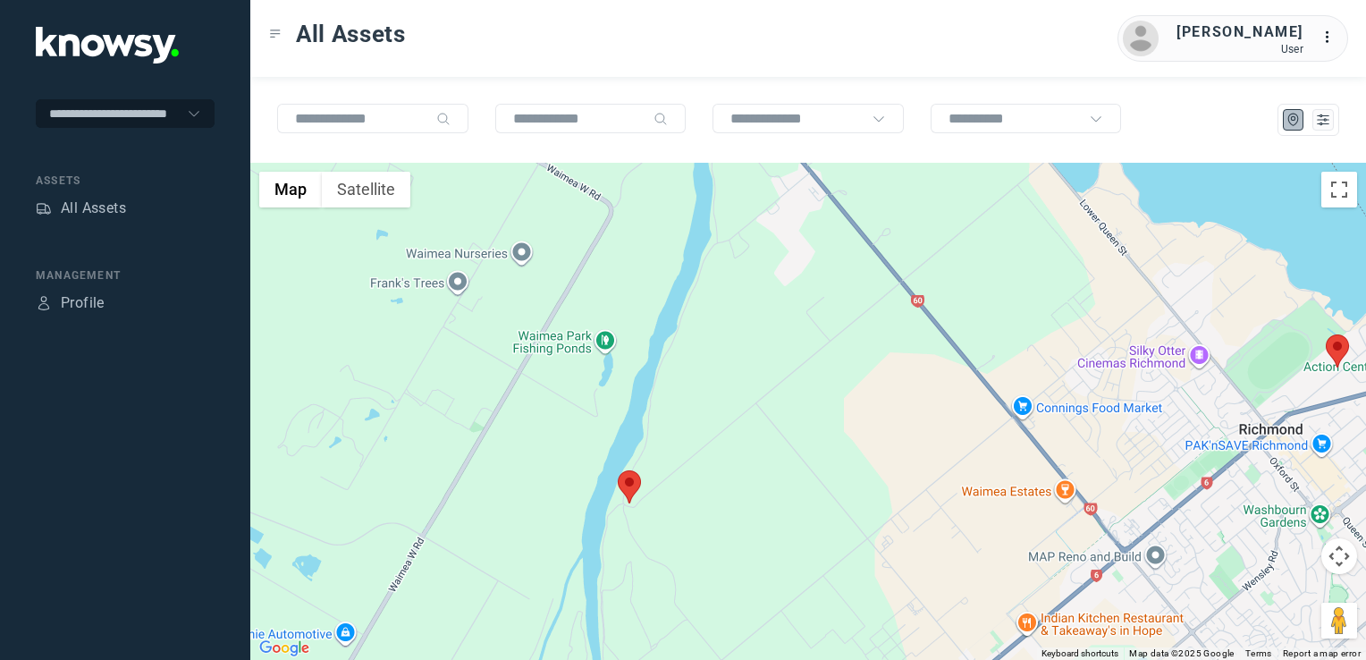
drag, startPoint x: 1037, startPoint y: 467, endPoint x: 986, endPoint y: 479, distance: 52.5
click at [975, 478] on div at bounding box center [808, 411] width 1116 height 497
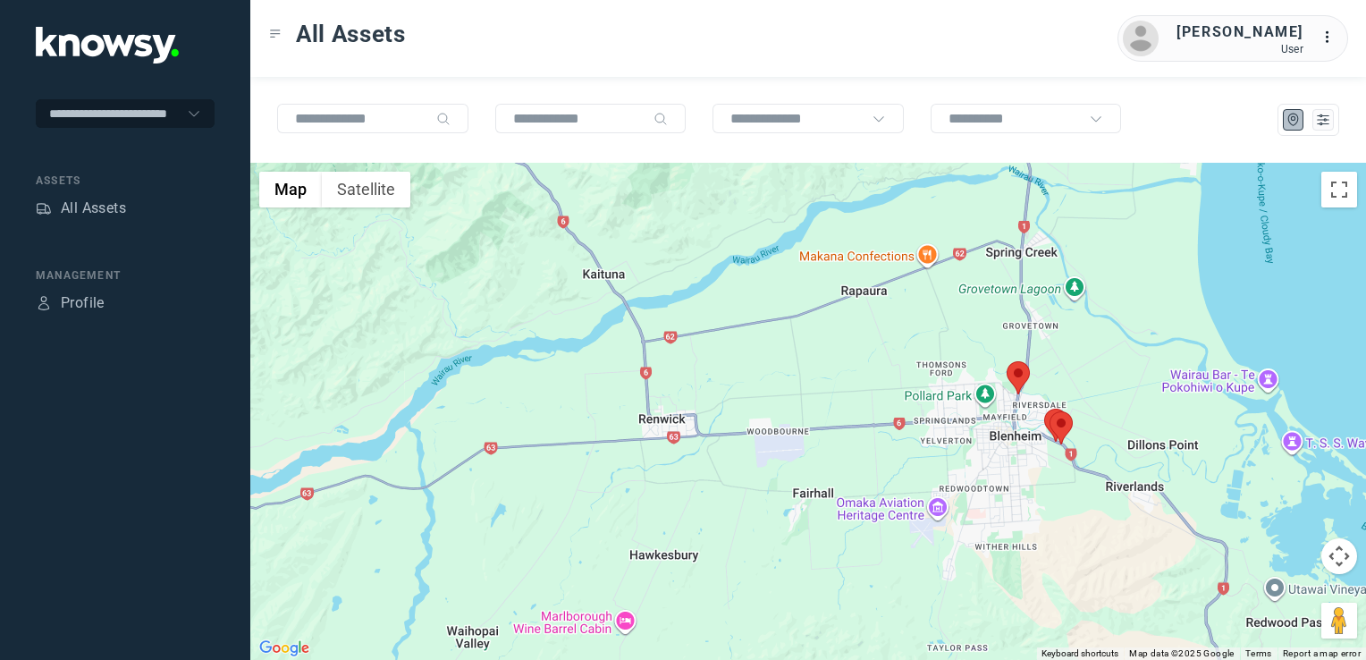
click at [1015, 378] on img at bounding box center [1017, 377] width 23 height 33
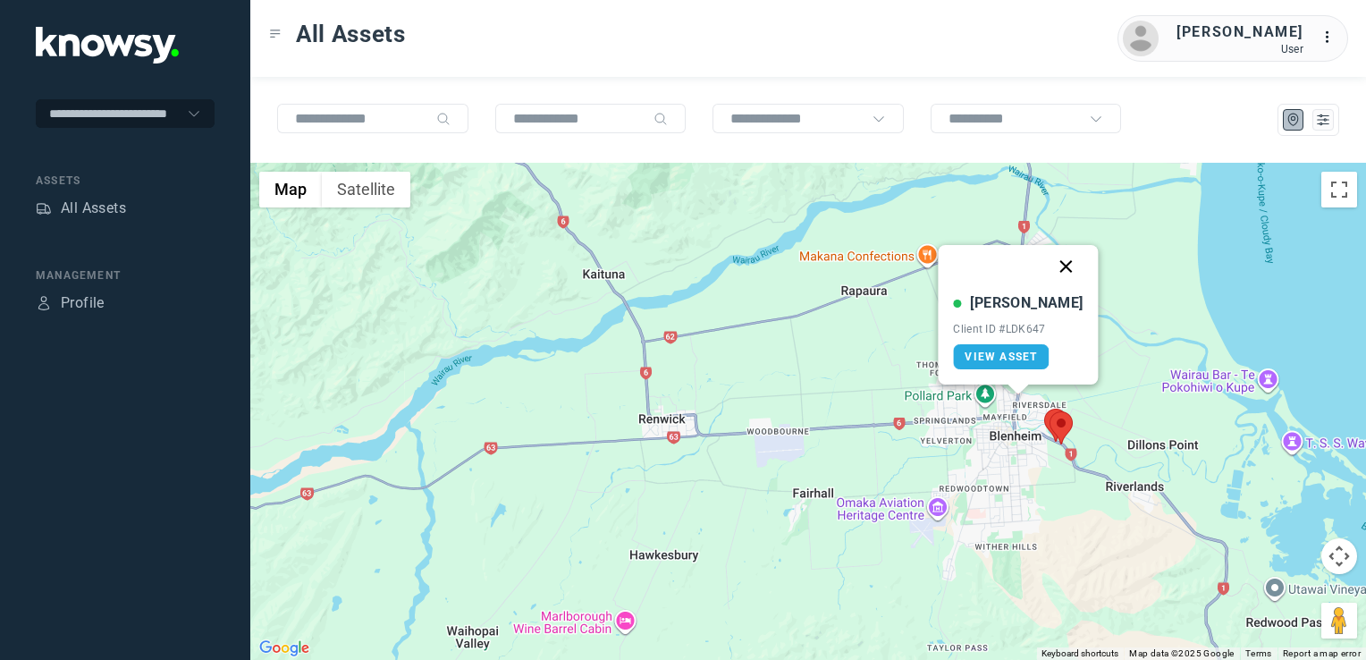
click at [1051, 261] on button "Close" at bounding box center [1066, 266] width 43 height 43
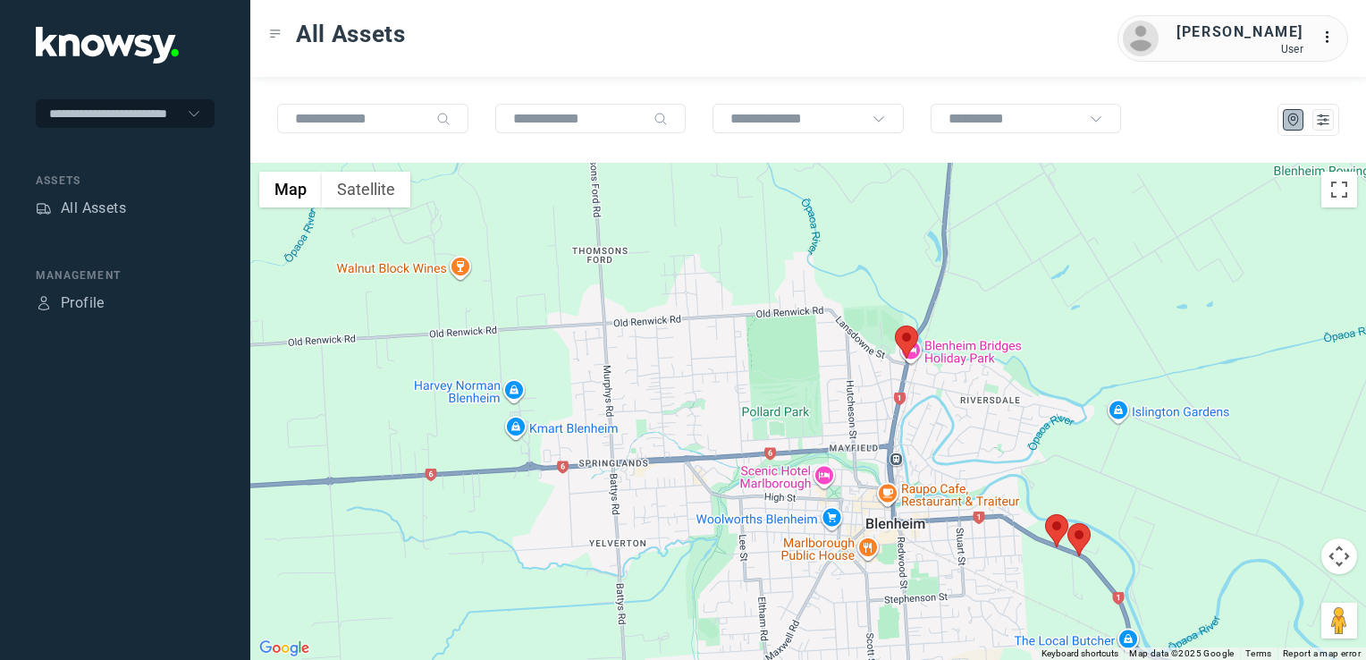
click at [1049, 527] on img at bounding box center [1056, 530] width 23 height 33
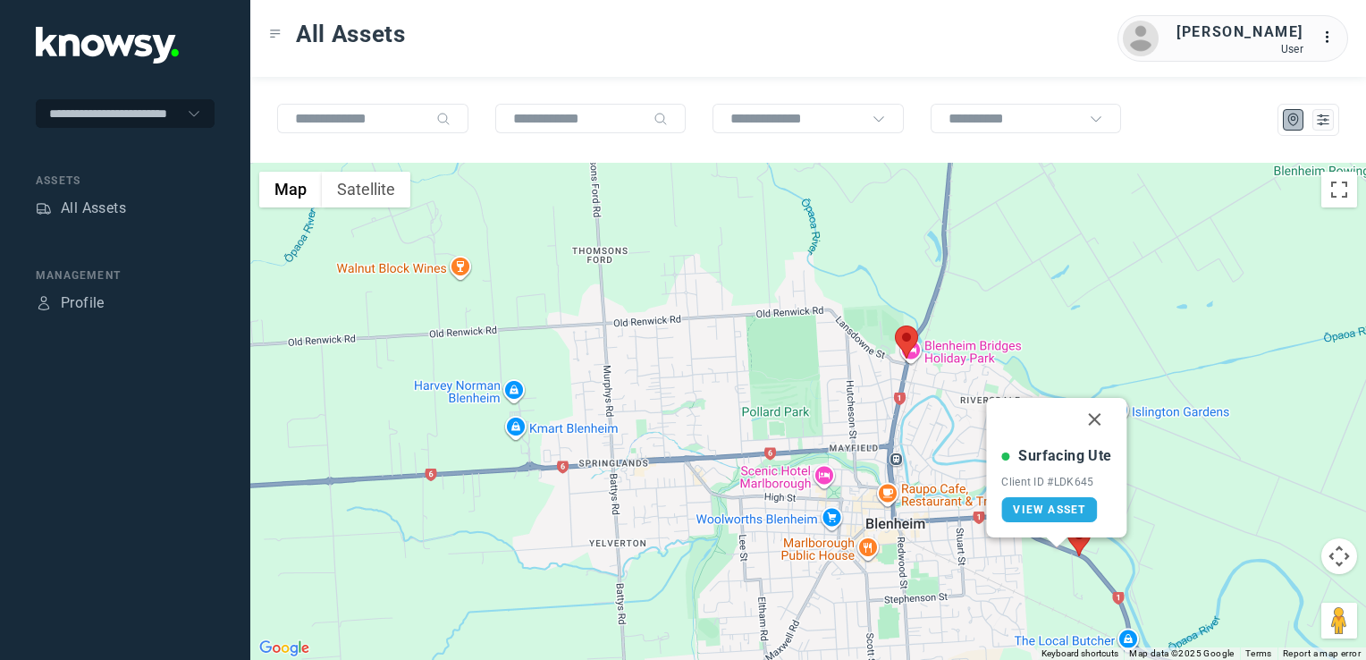
click at [1092, 418] on button "Close" at bounding box center [1095, 419] width 43 height 43
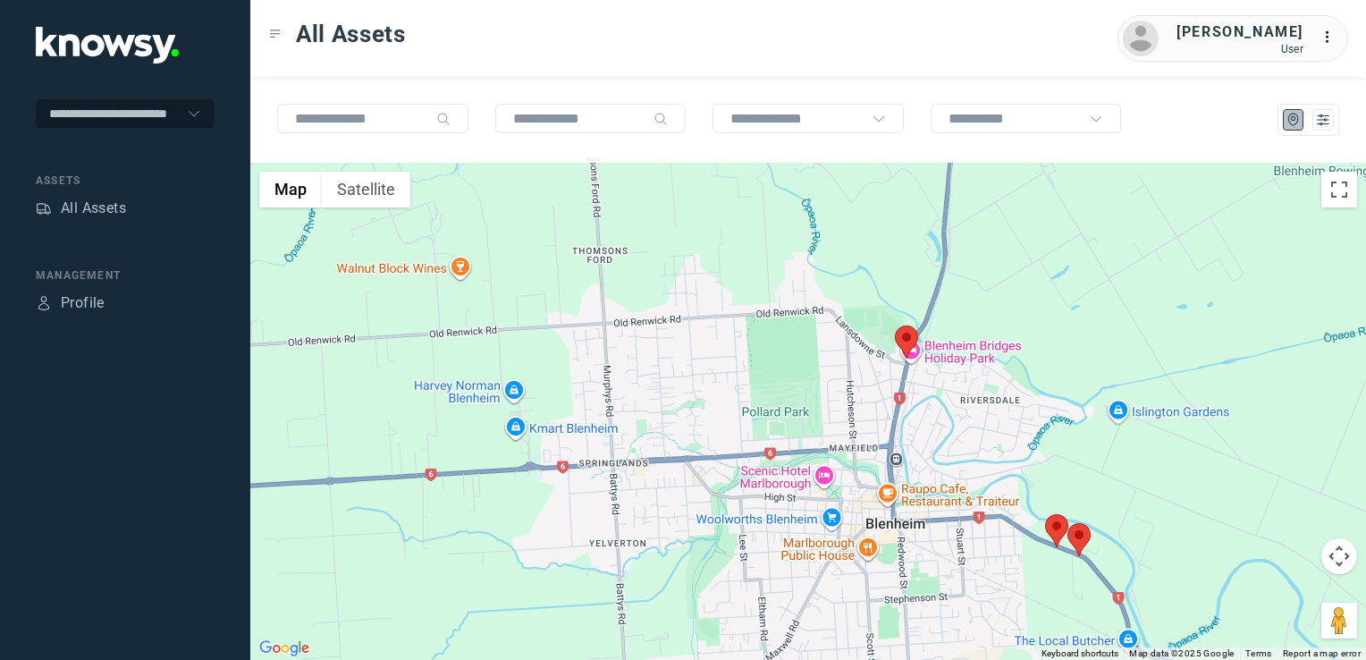
click at [1077, 531] on img at bounding box center [1078, 539] width 23 height 33
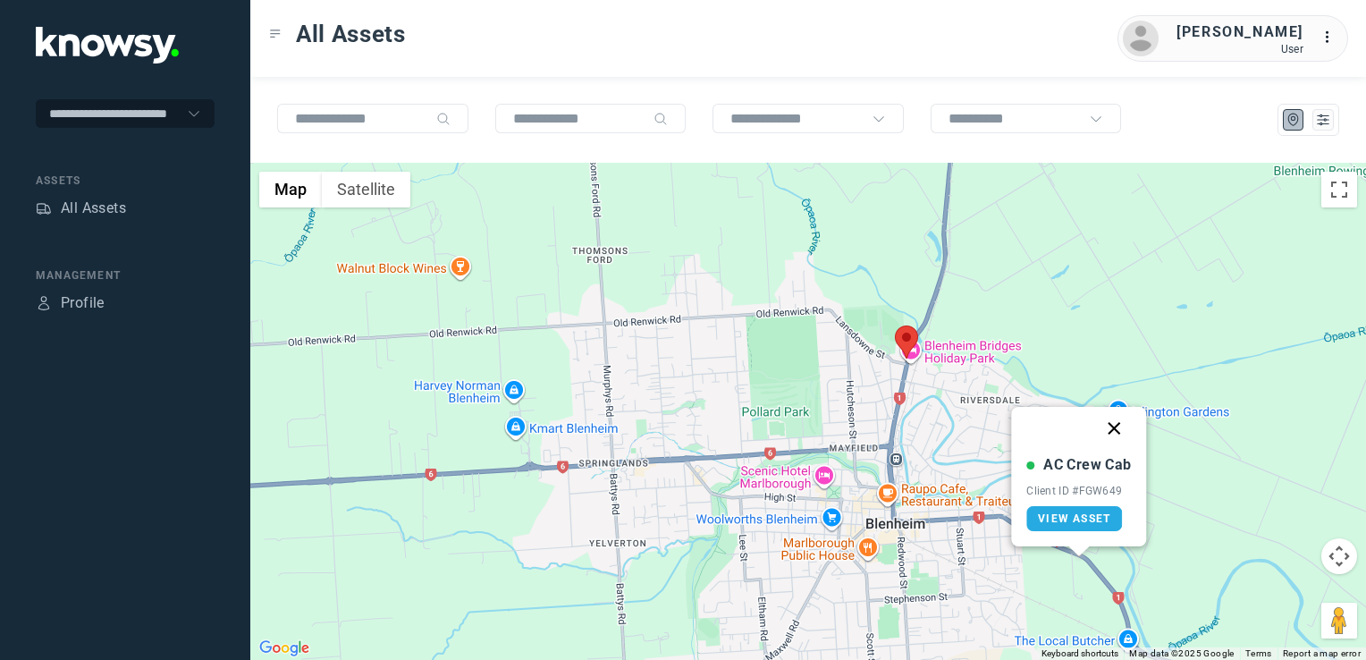
click at [1117, 431] on button "Close" at bounding box center [1114, 428] width 43 height 43
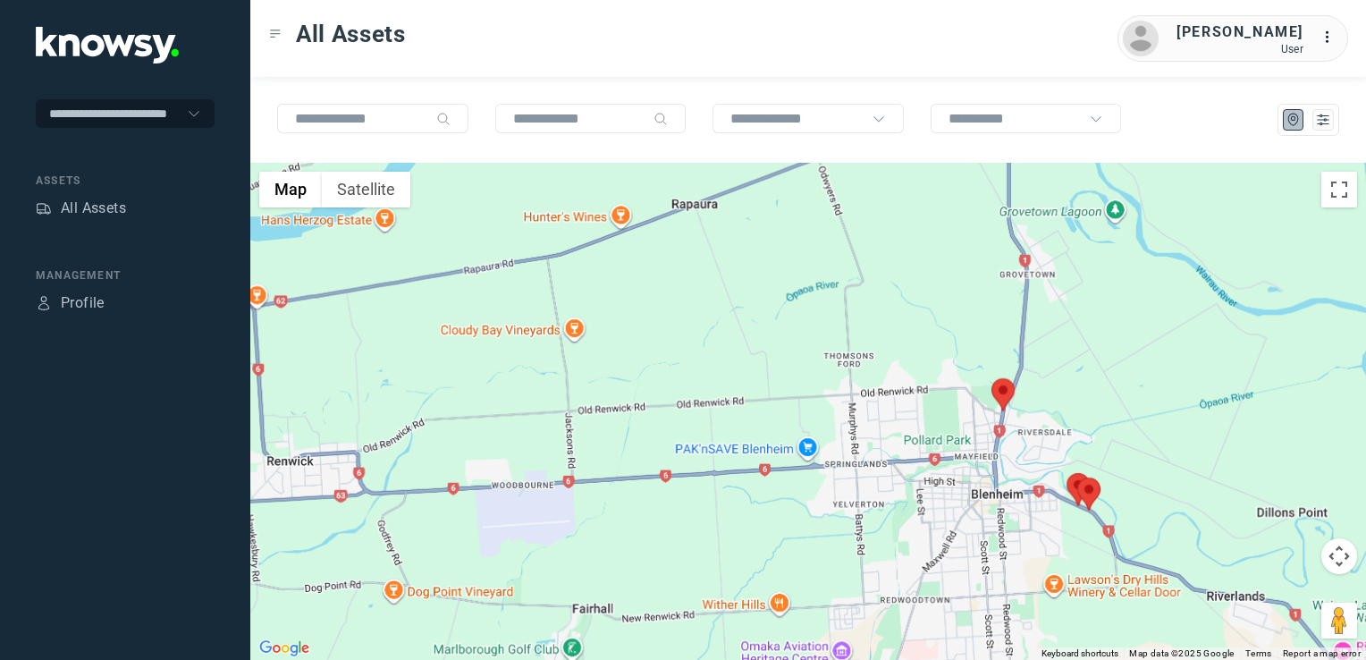
drag, startPoint x: 1055, startPoint y: 542, endPoint x: 1033, endPoint y: 470, distance: 74.7
click at [1037, 480] on div "To navigate, press the arrow keys." at bounding box center [808, 411] width 1116 height 497
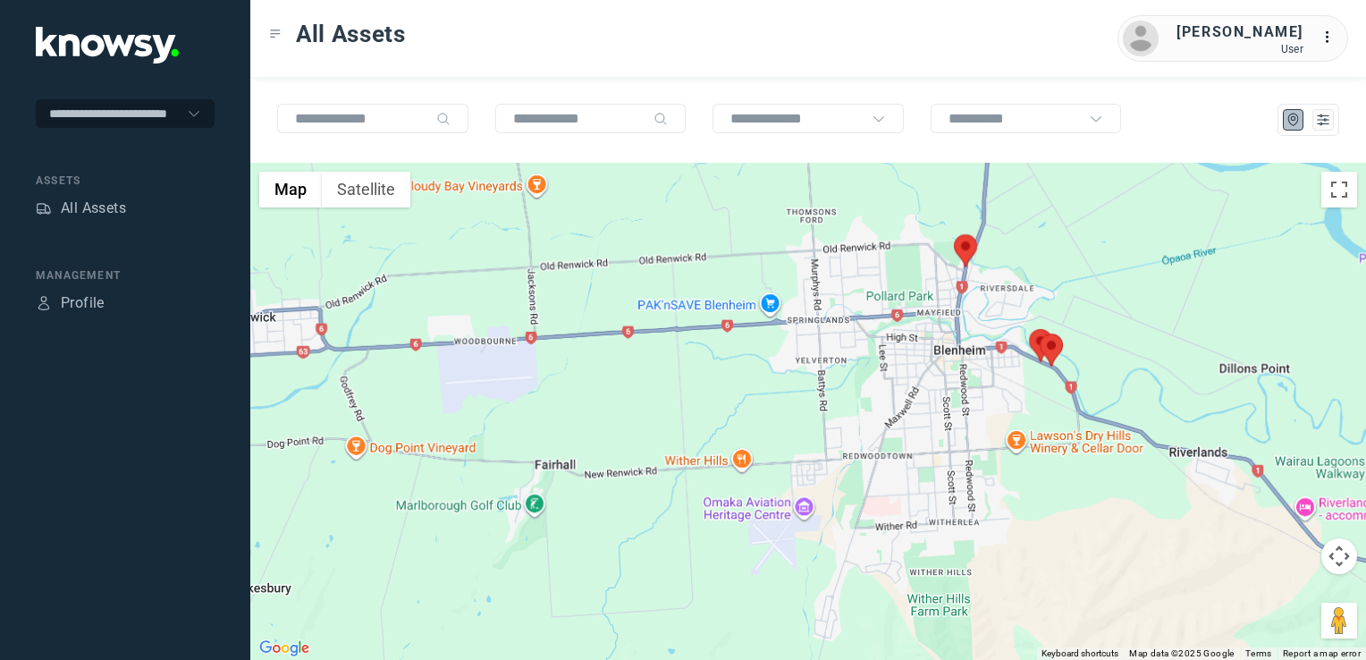
drag, startPoint x: 1090, startPoint y: 490, endPoint x: 1043, endPoint y: 438, distance: 70.2
click at [1043, 439] on div at bounding box center [808, 411] width 1116 height 497
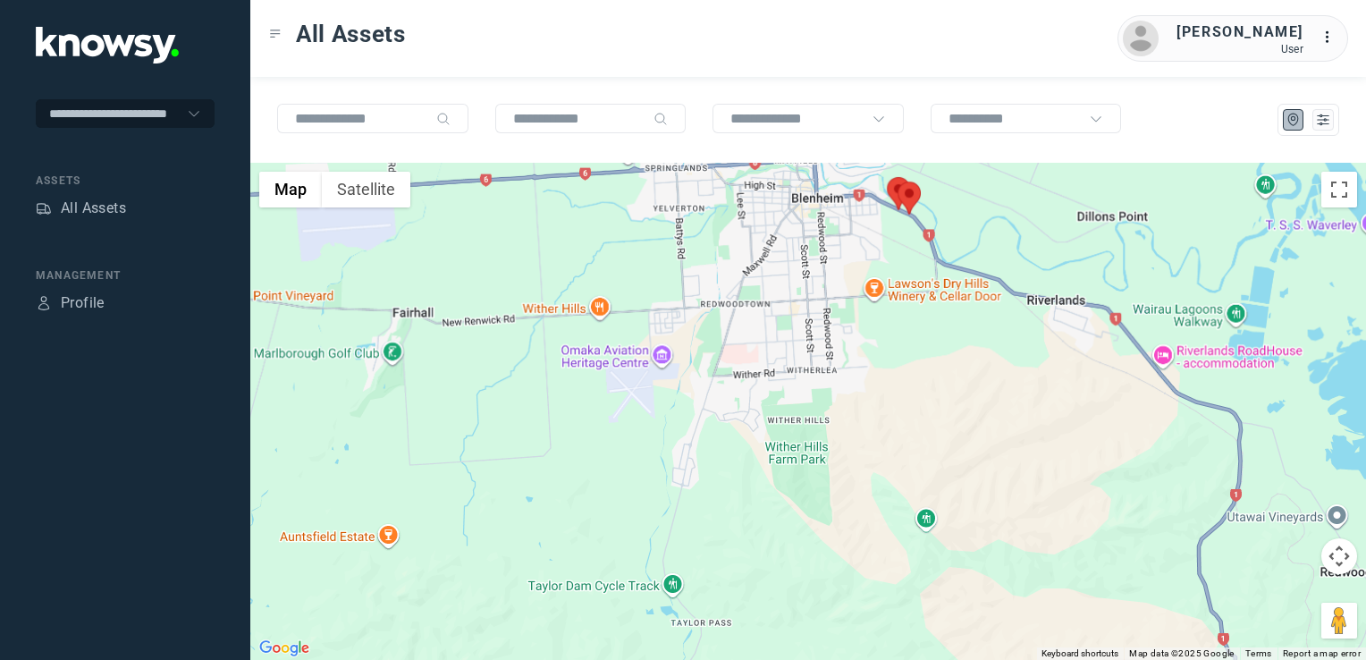
drag, startPoint x: 1051, startPoint y: 486, endPoint x: 1046, endPoint y: 476, distance: 11.2
click at [1047, 478] on div at bounding box center [808, 411] width 1116 height 497
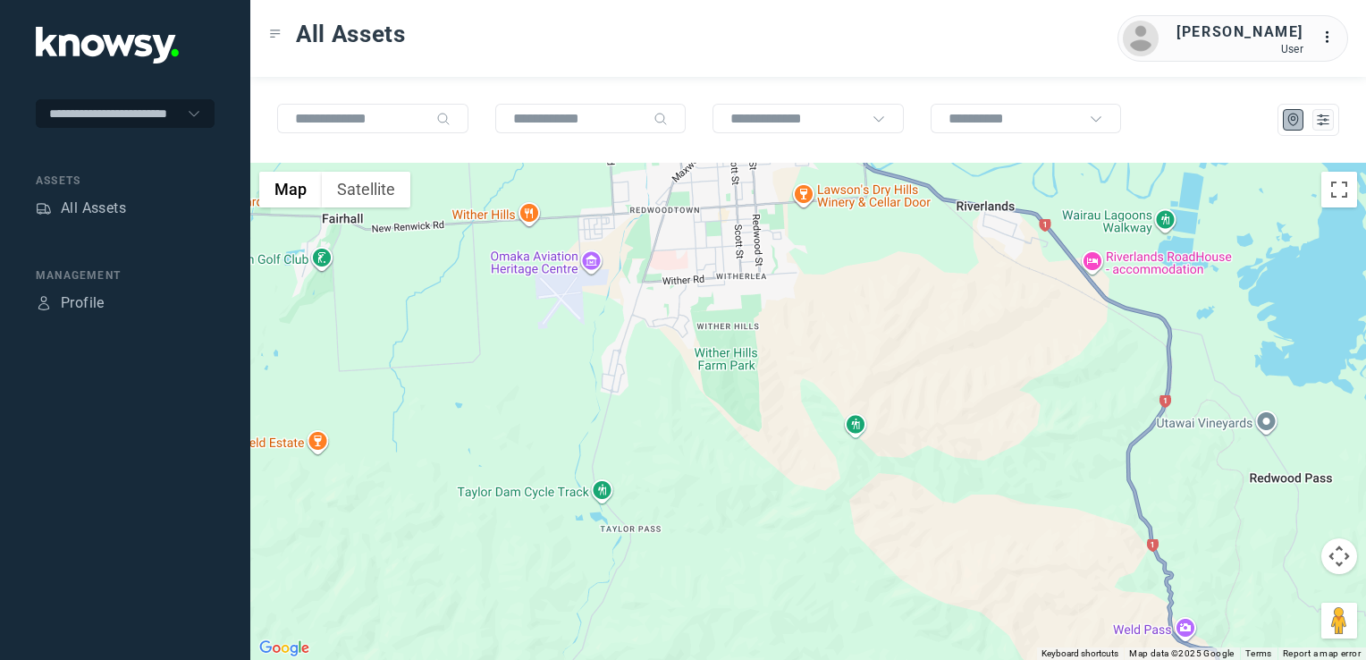
click at [985, 493] on div at bounding box center [808, 411] width 1116 height 497
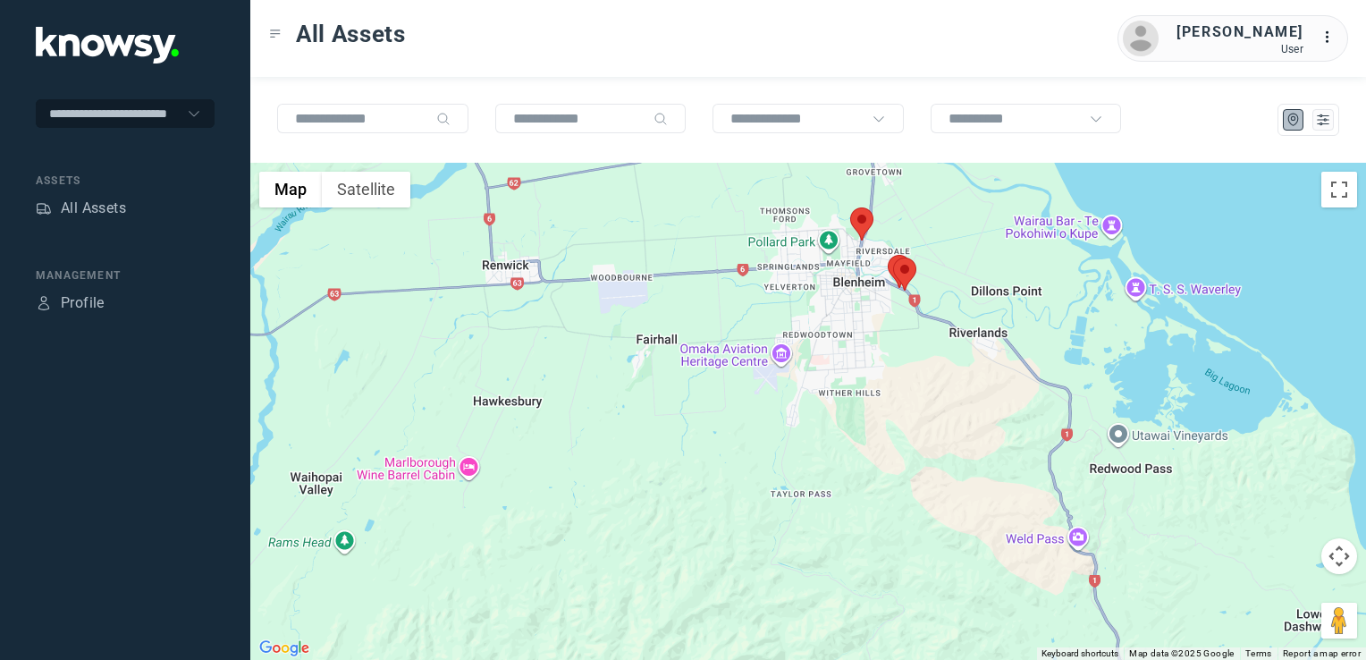
drag, startPoint x: 973, startPoint y: 511, endPoint x: 956, endPoint y: 431, distance: 82.2
click at [955, 434] on div at bounding box center [808, 411] width 1116 height 497
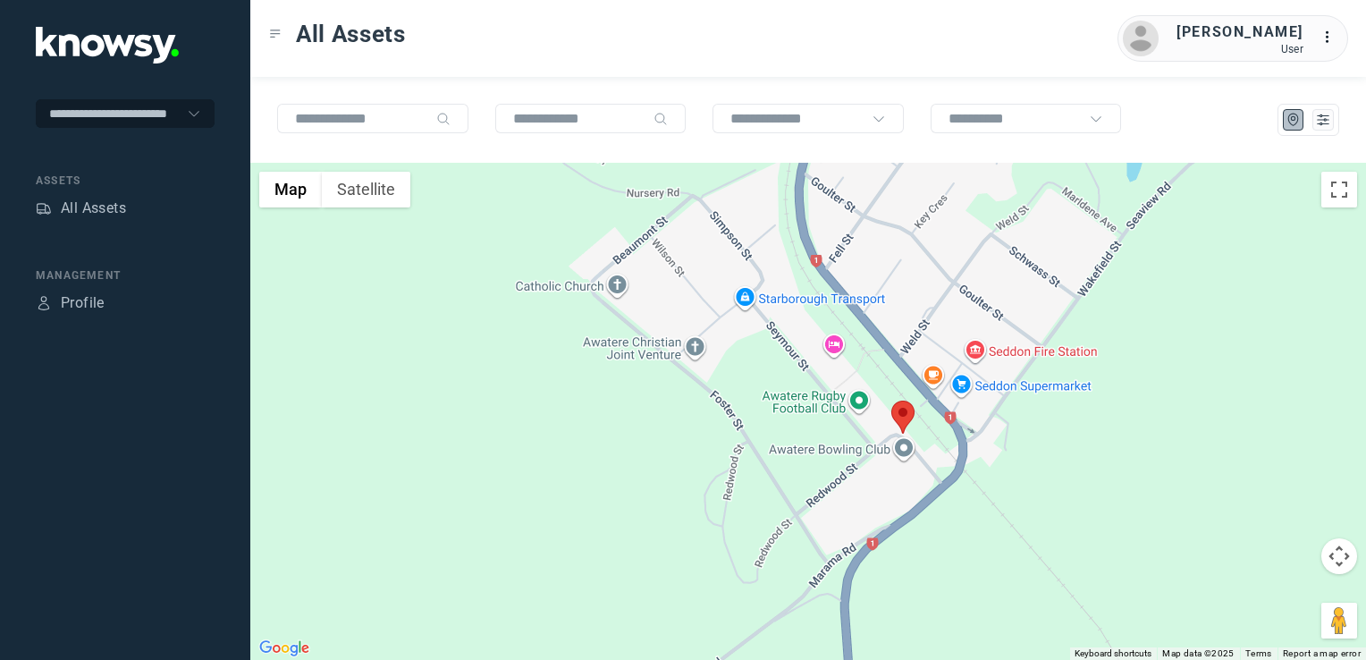
click at [906, 413] on img at bounding box center [902, 416] width 23 height 33
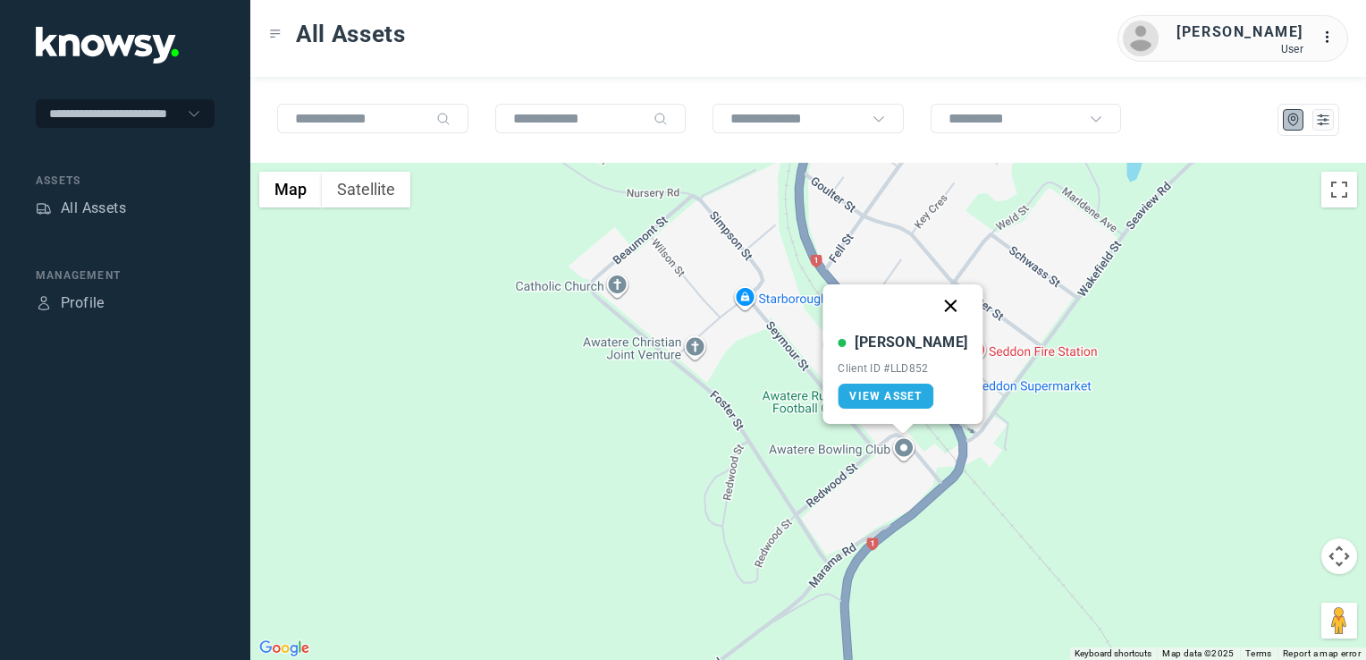
click at [937, 303] on button "Close" at bounding box center [951, 305] width 43 height 43
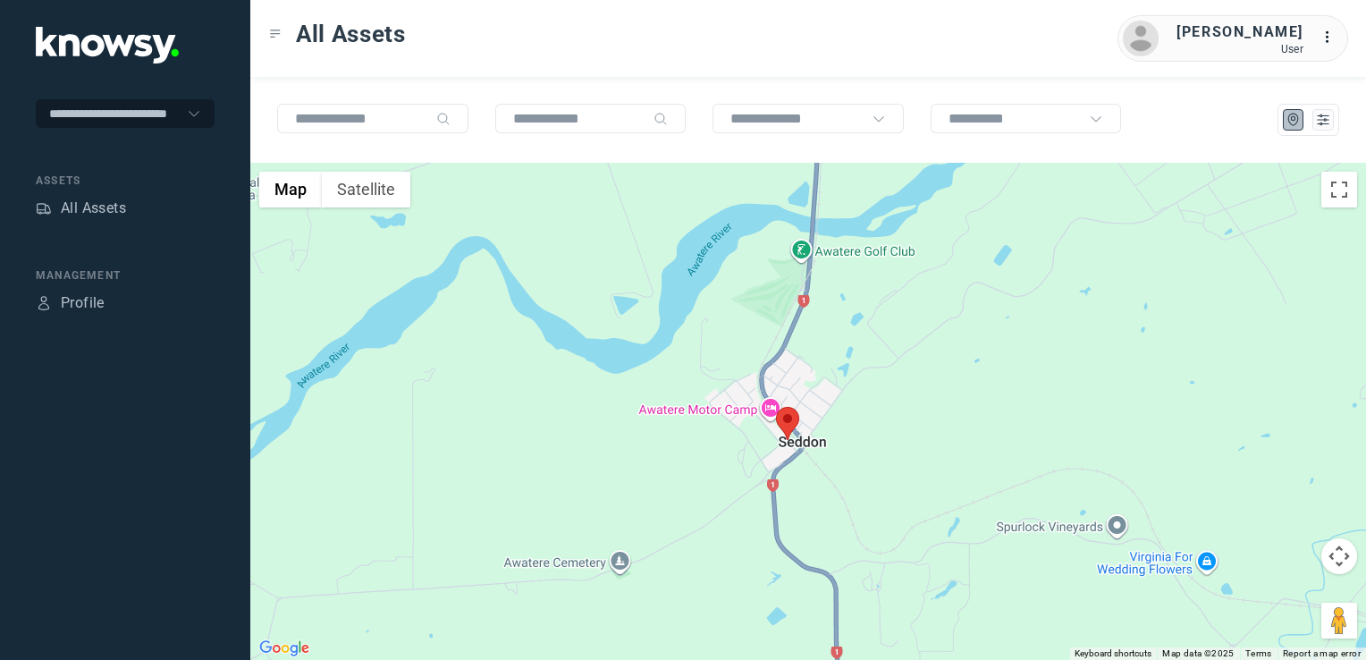
click at [730, 467] on div "To navigate, press the arrow keys." at bounding box center [808, 411] width 1116 height 497
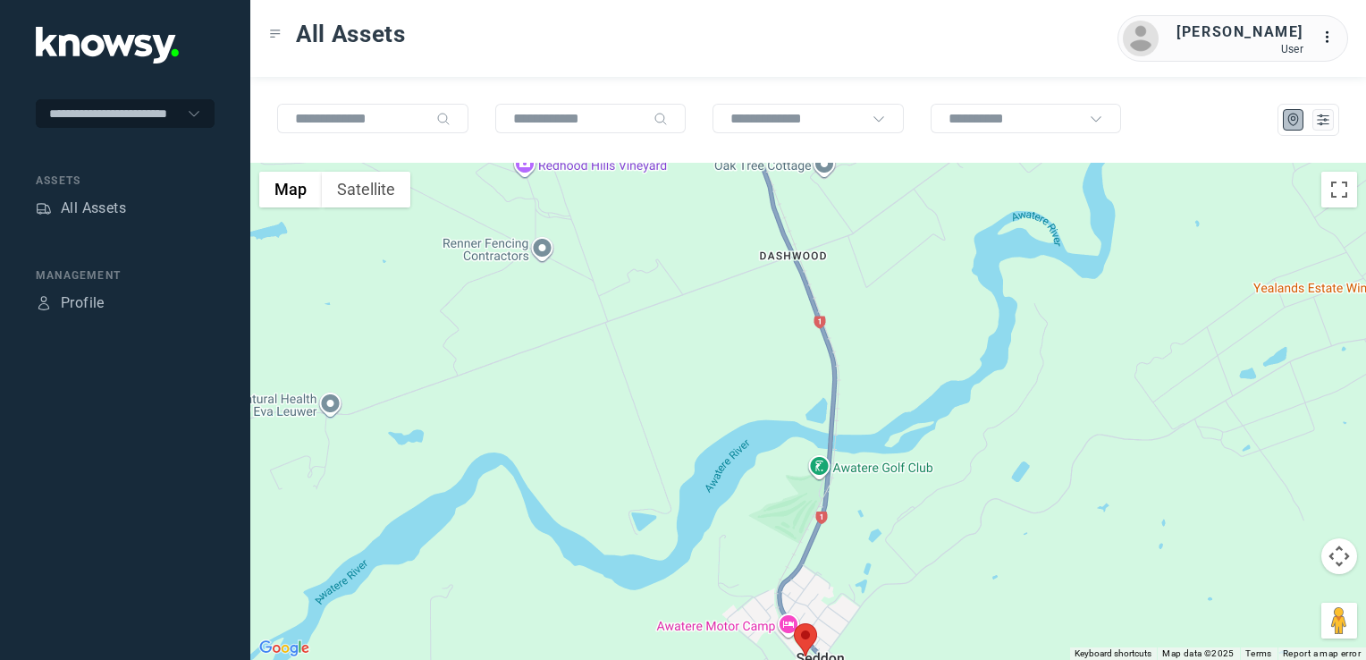
drag, startPoint x: 710, startPoint y: 342, endPoint x: 758, endPoint y: 459, distance: 126.7
click at [761, 462] on div at bounding box center [808, 411] width 1116 height 497
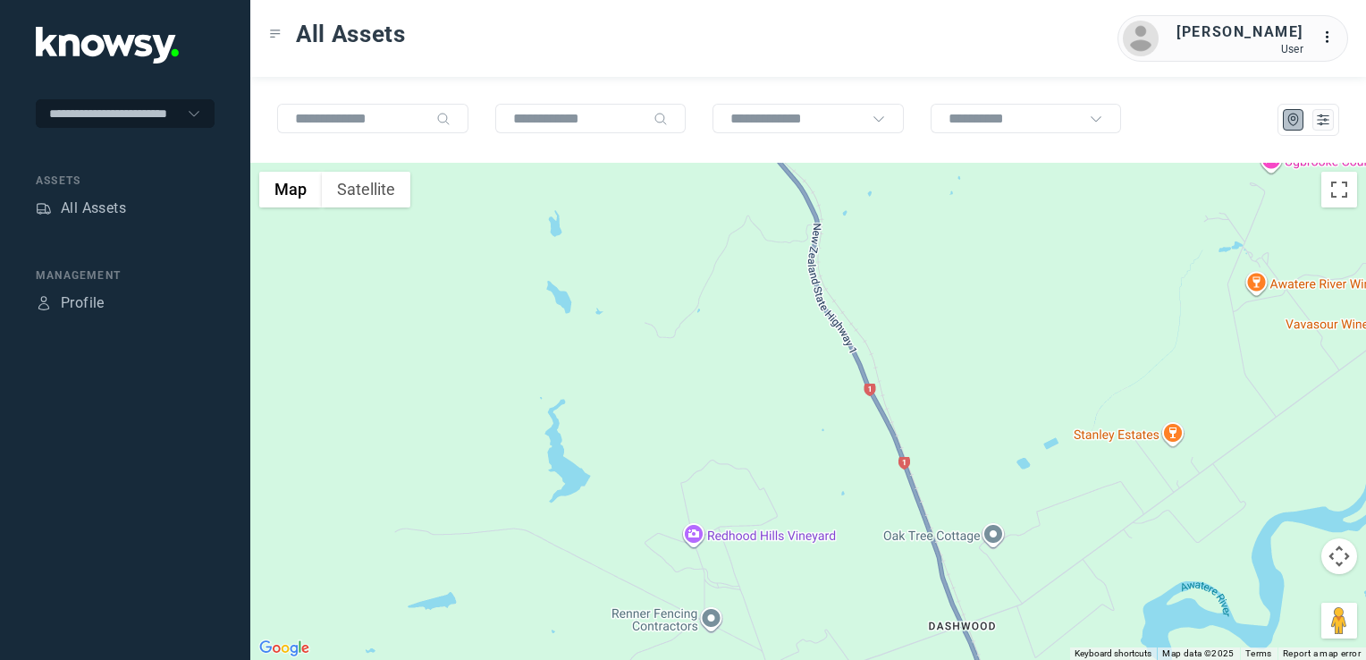
drag, startPoint x: 719, startPoint y: 402, endPoint x: 772, endPoint y: 498, distance: 109.7
click at [769, 495] on div at bounding box center [808, 411] width 1116 height 497
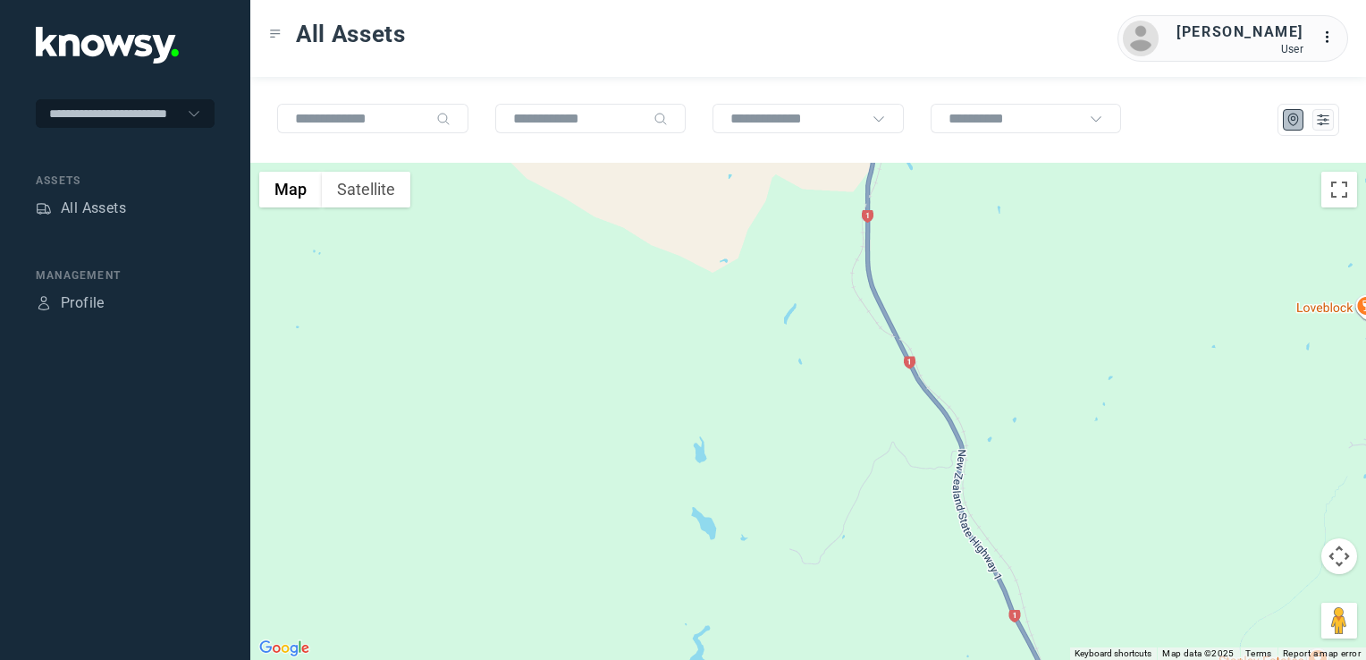
drag, startPoint x: 779, startPoint y: 520, endPoint x: 809, endPoint y: 561, distance: 50.6
click at [805, 556] on div at bounding box center [808, 411] width 1116 height 497
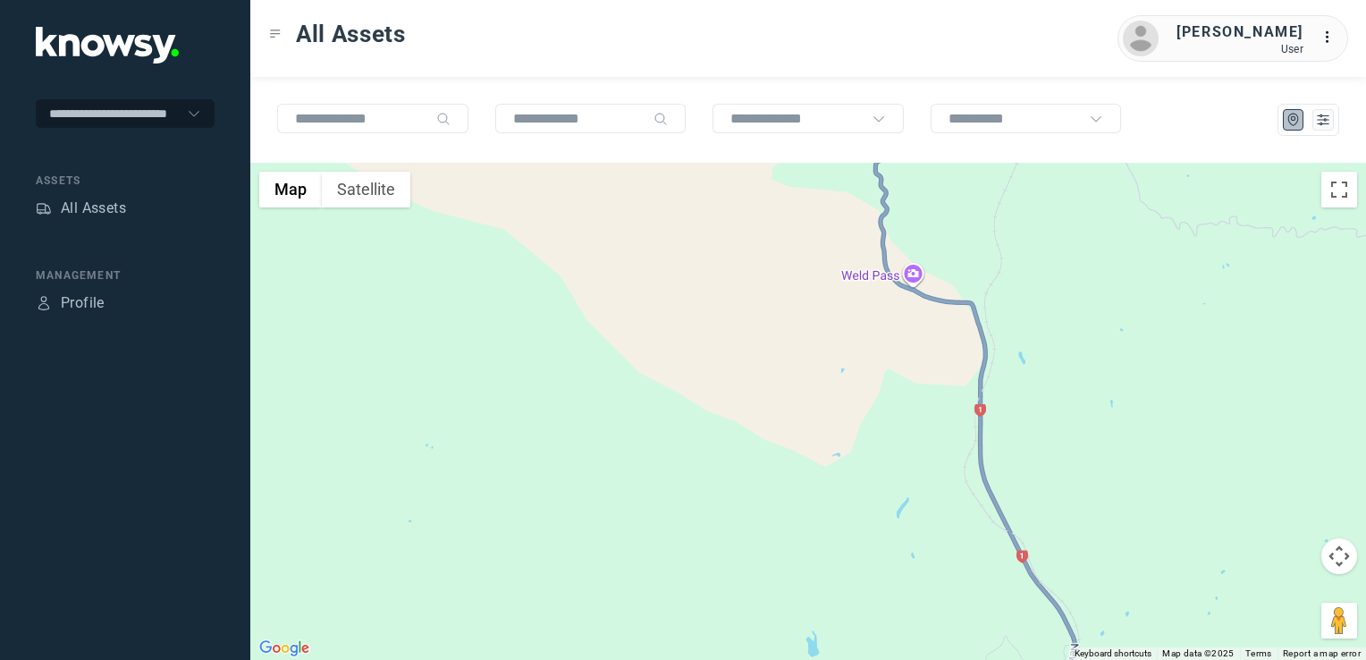
drag, startPoint x: 840, startPoint y: 502, endPoint x: 881, endPoint y: 605, distance: 110.7
click at [875, 595] on div at bounding box center [808, 411] width 1116 height 497
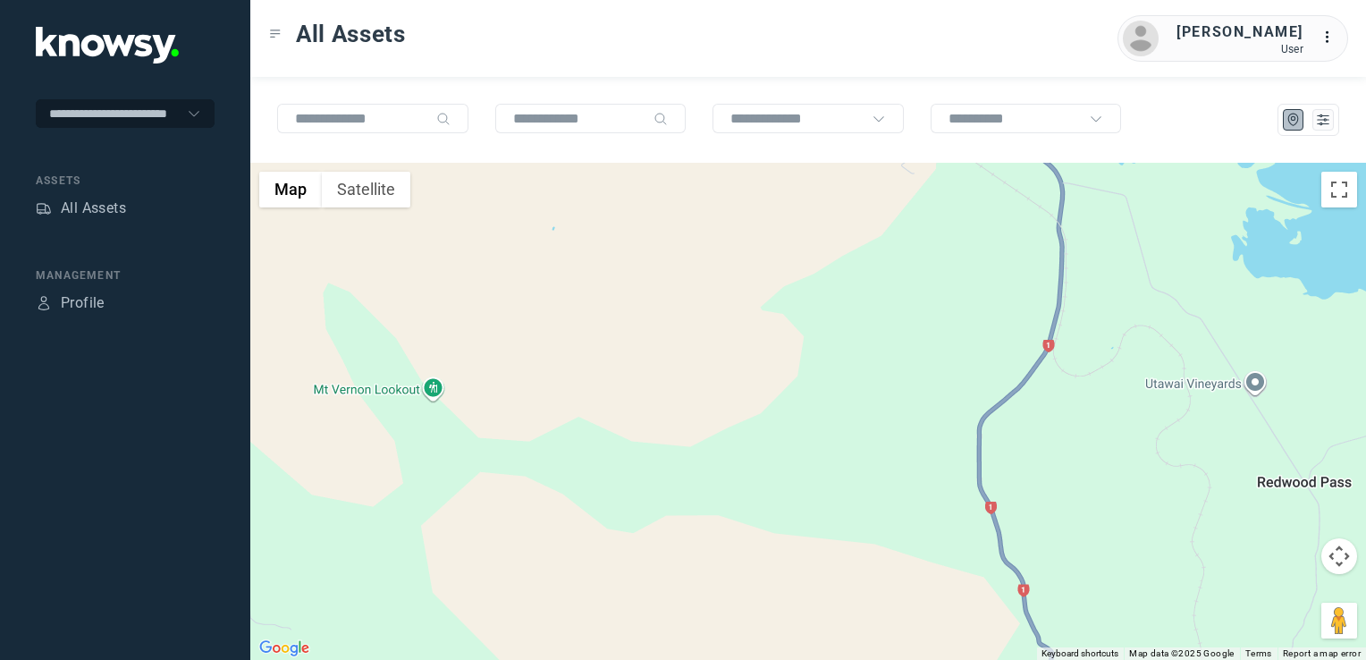
drag, startPoint x: 855, startPoint y: 551, endPoint x: 886, endPoint y: 634, distance: 88.5
click at [885, 630] on div at bounding box center [808, 411] width 1116 height 497
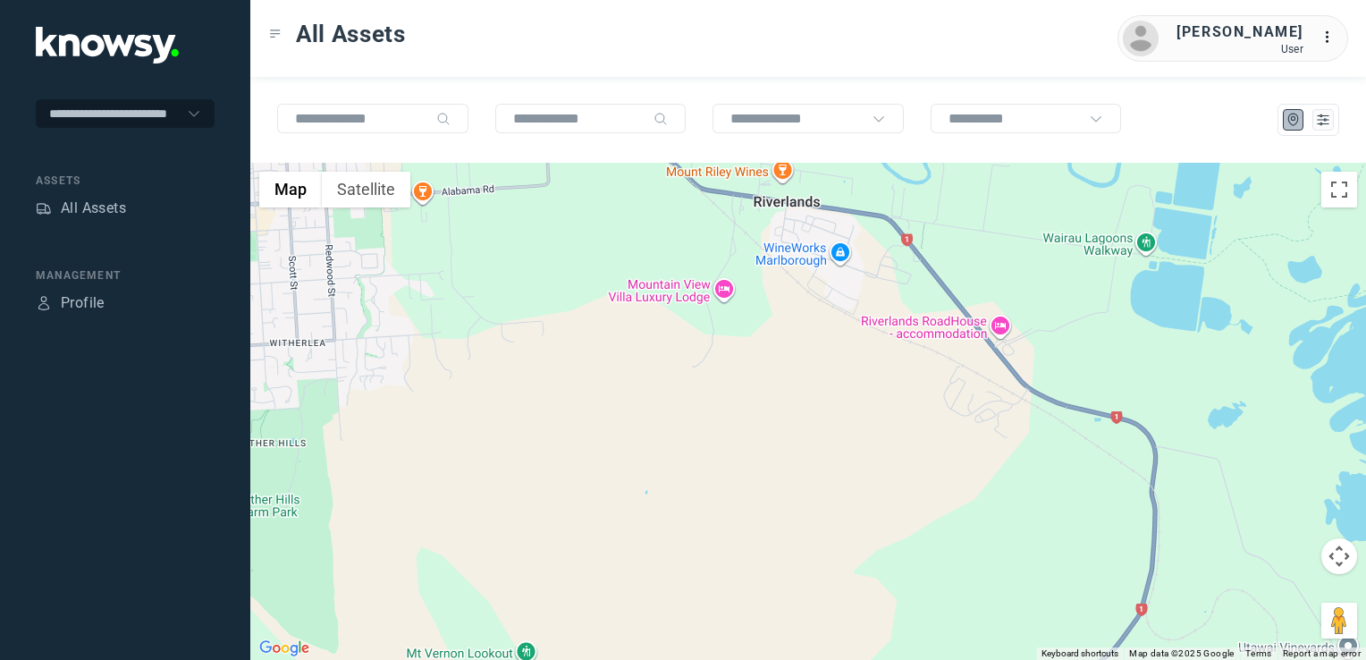
drag, startPoint x: 880, startPoint y: 535, endPoint x: 904, endPoint y: 606, distance: 75.5
click at [904, 606] on div at bounding box center [808, 411] width 1116 height 497
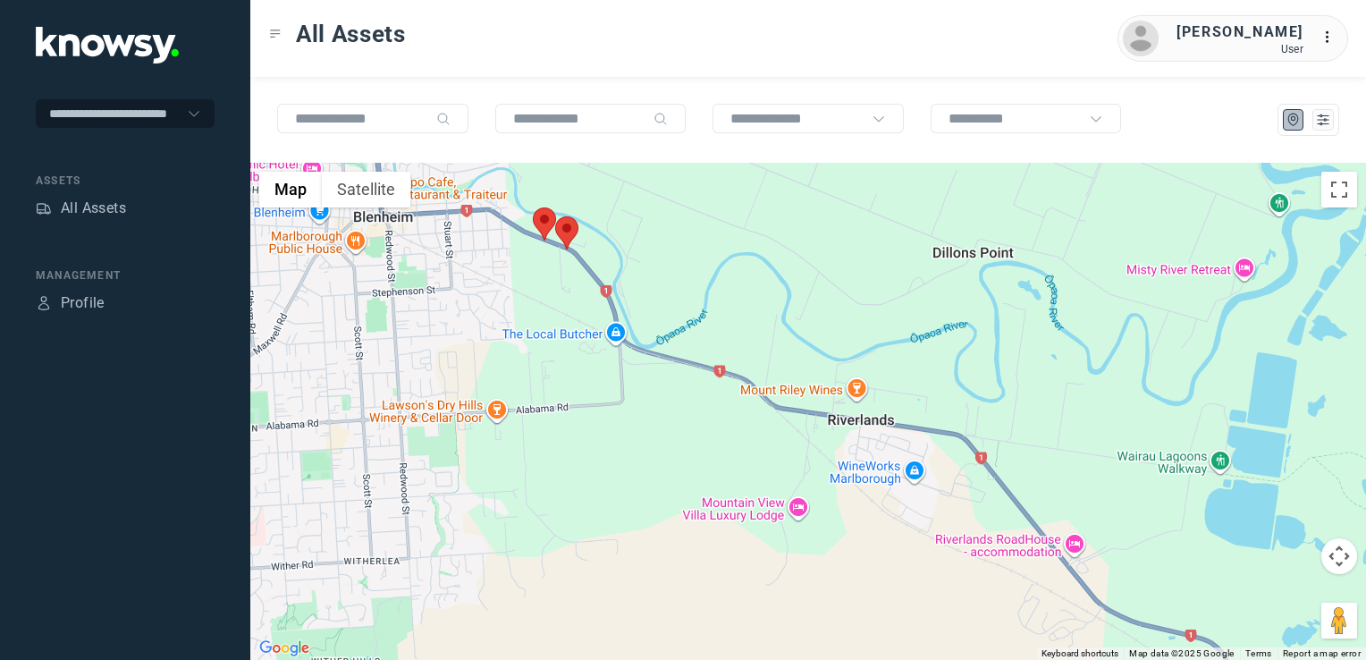
drag, startPoint x: 865, startPoint y: 568, endPoint x: 940, endPoint y: 669, distance: 125.1
click at [940, 659] on html "**********" at bounding box center [683, 330] width 1366 height 660
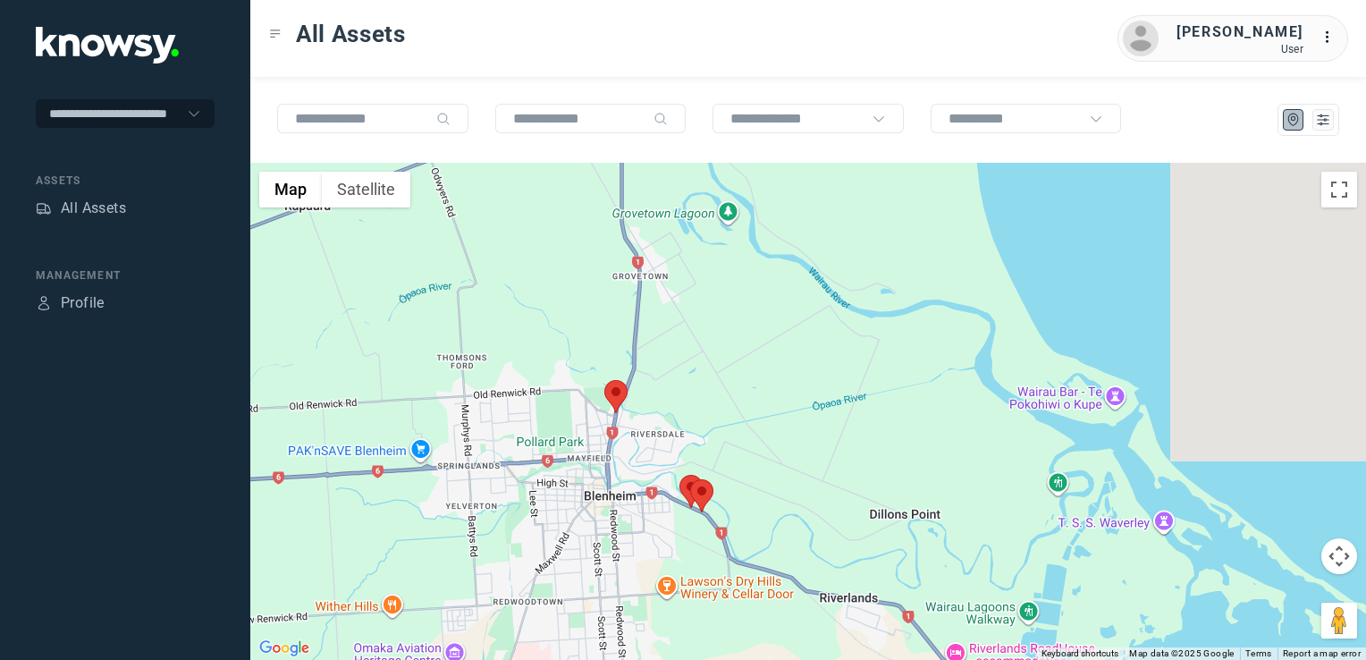
click at [661, 462] on div at bounding box center [808, 411] width 1116 height 497
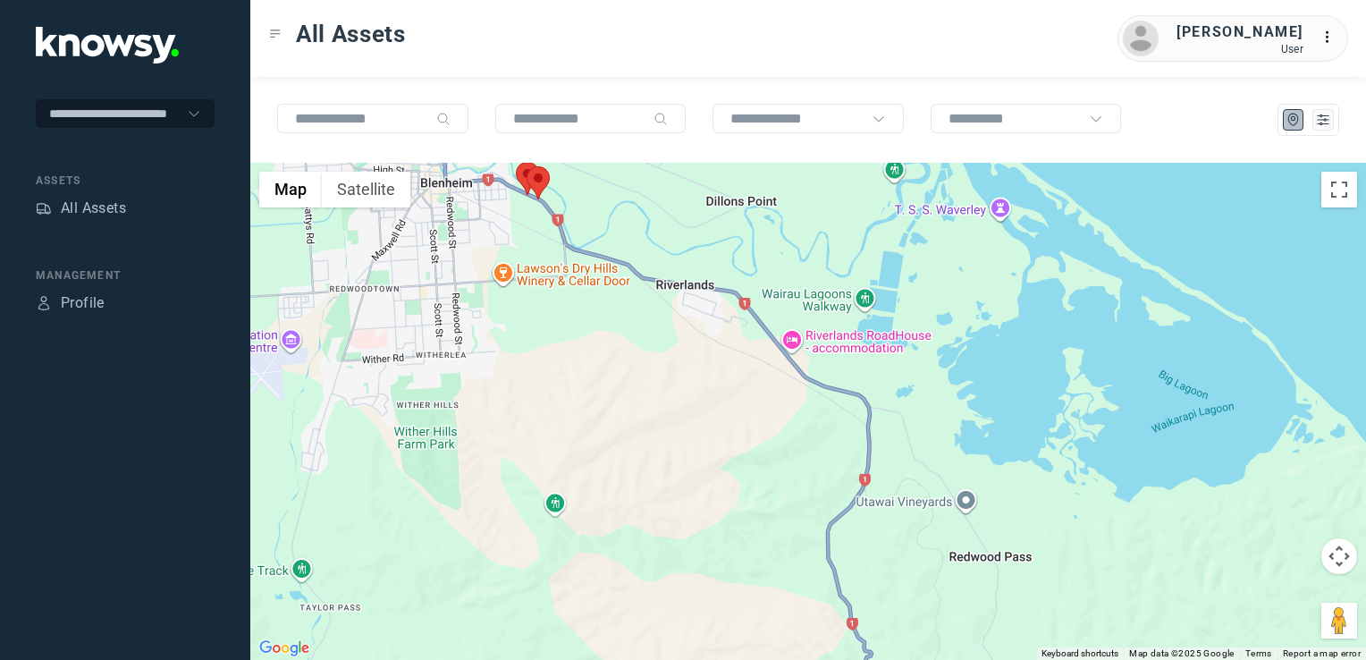
click at [664, 452] on div at bounding box center [808, 411] width 1116 height 497
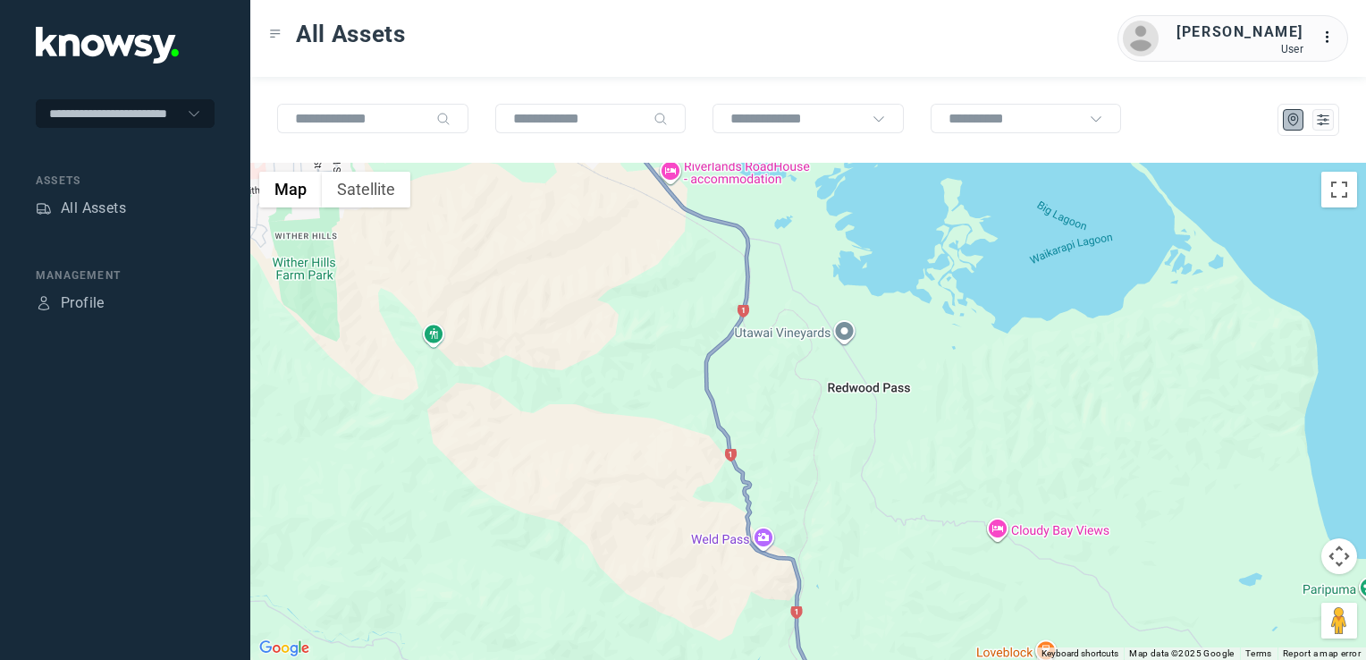
click at [584, 367] on div at bounding box center [808, 411] width 1116 height 497
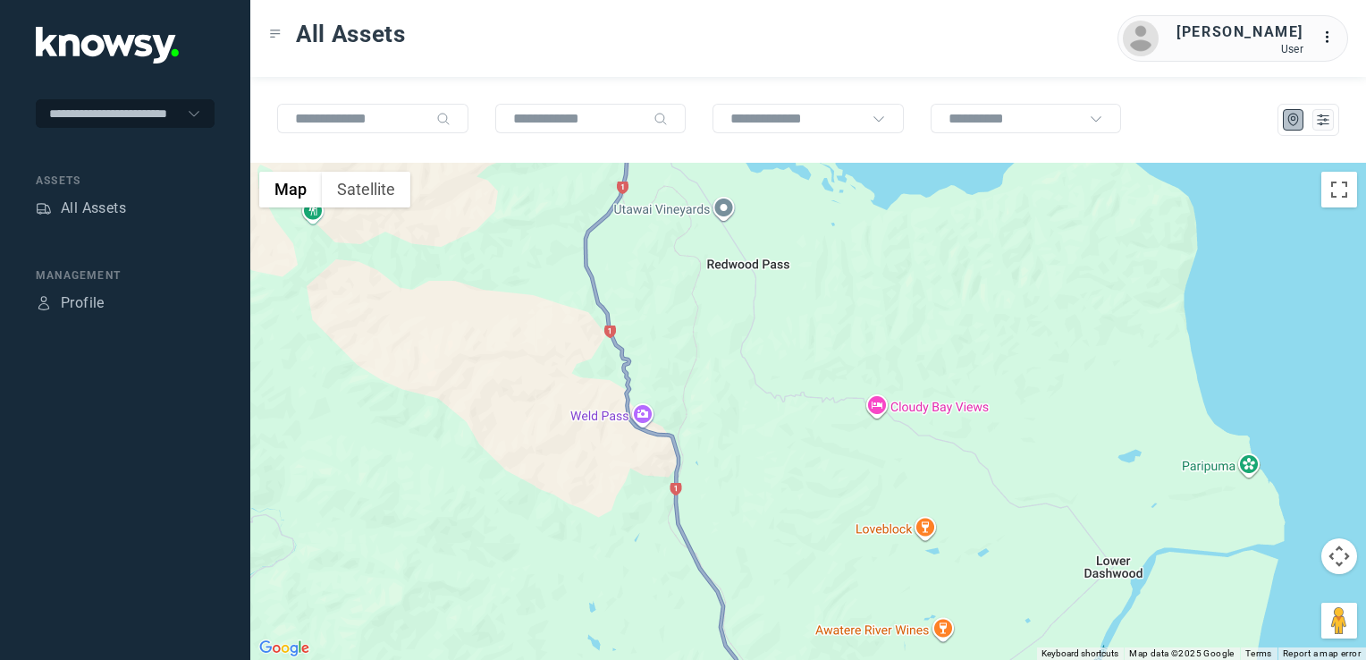
click at [587, 344] on div at bounding box center [808, 411] width 1116 height 497
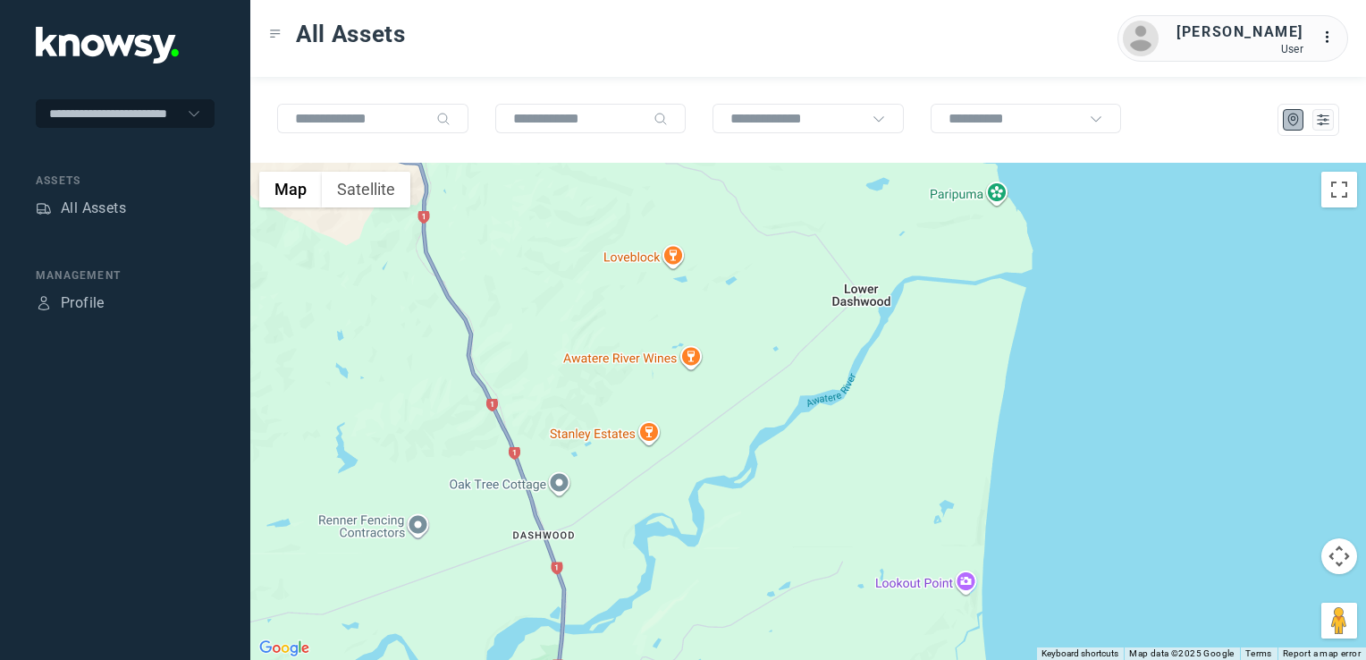
drag, startPoint x: 546, startPoint y: 490, endPoint x: 576, endPoint y: 513, distance: 37.6
click at [554, 496] on div at bounding box center [808, 411] width 1116 height 497
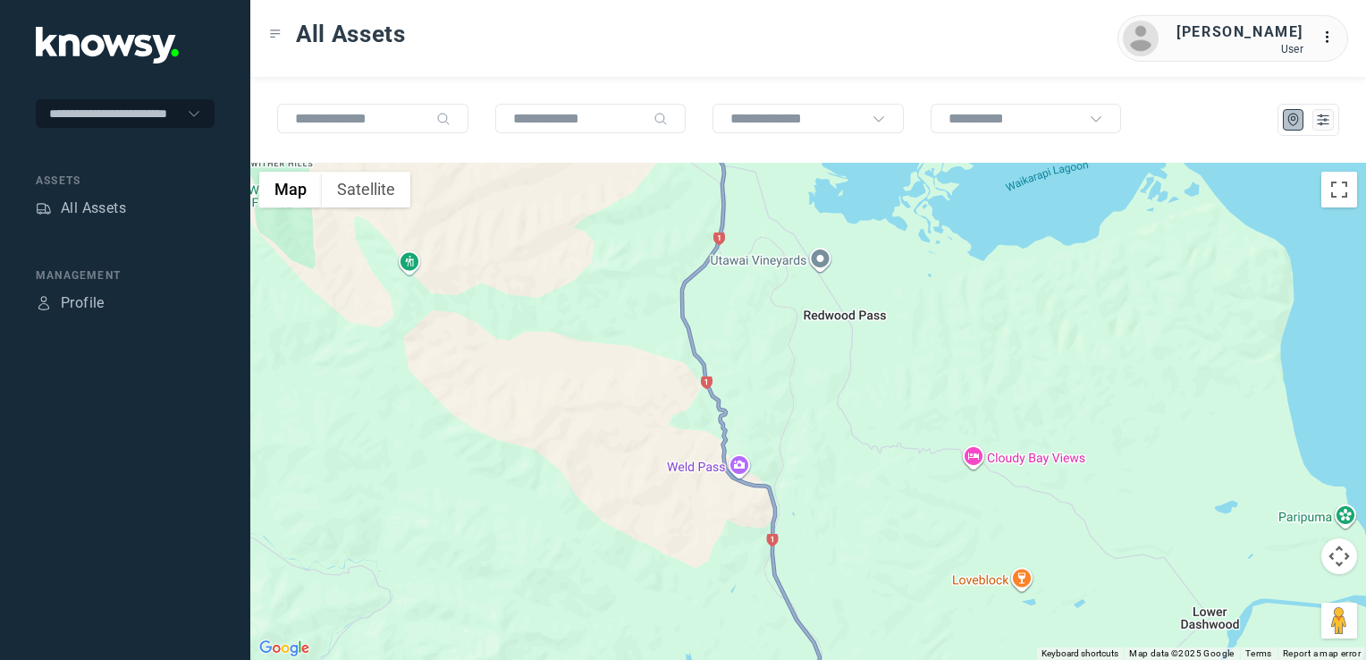
drag, startPoint x: 604, startPoint y: 487, endPoint x: 671, endPoint y: 539, distance: 84.7
click at [662, 534] on div at bounding box center [808, 411] width 1116 height 497
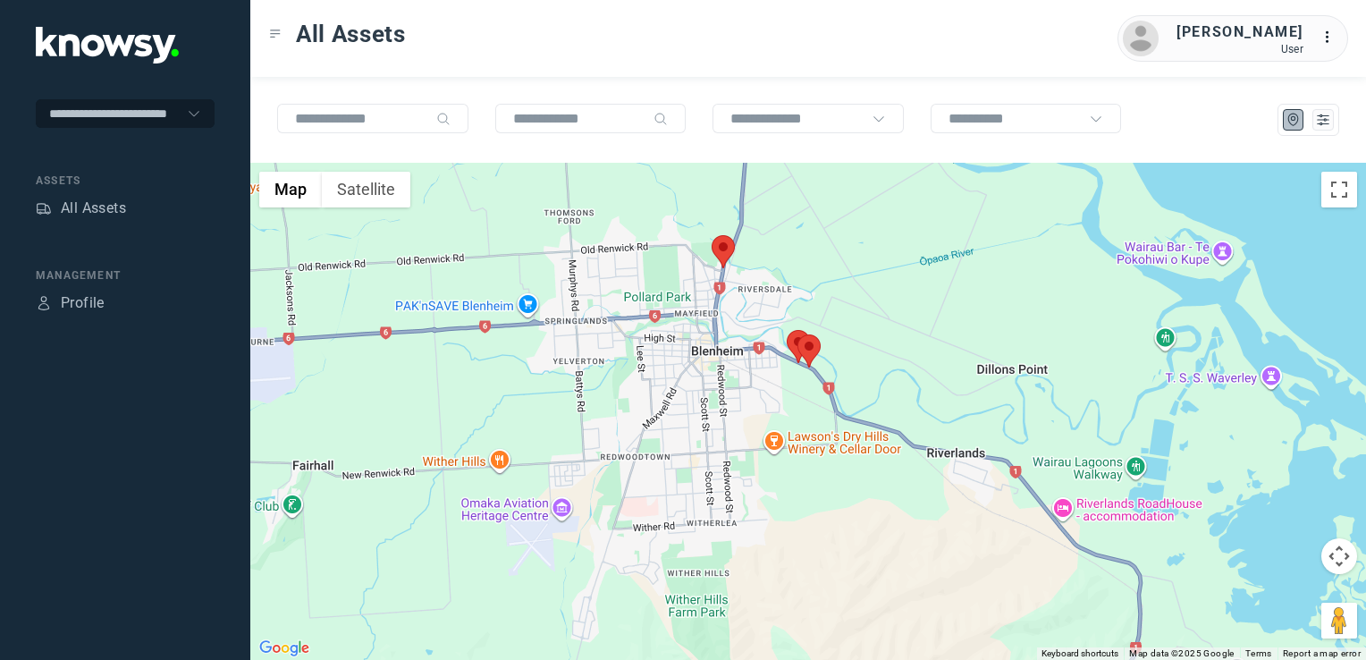
drag, startPoint x: 579, startPoint y: 399, endPoint x: 660, endPoint y: 522, distance: 147.3
click at [654, 519] on div at bounding box center [808, 411] width 1116 height 497
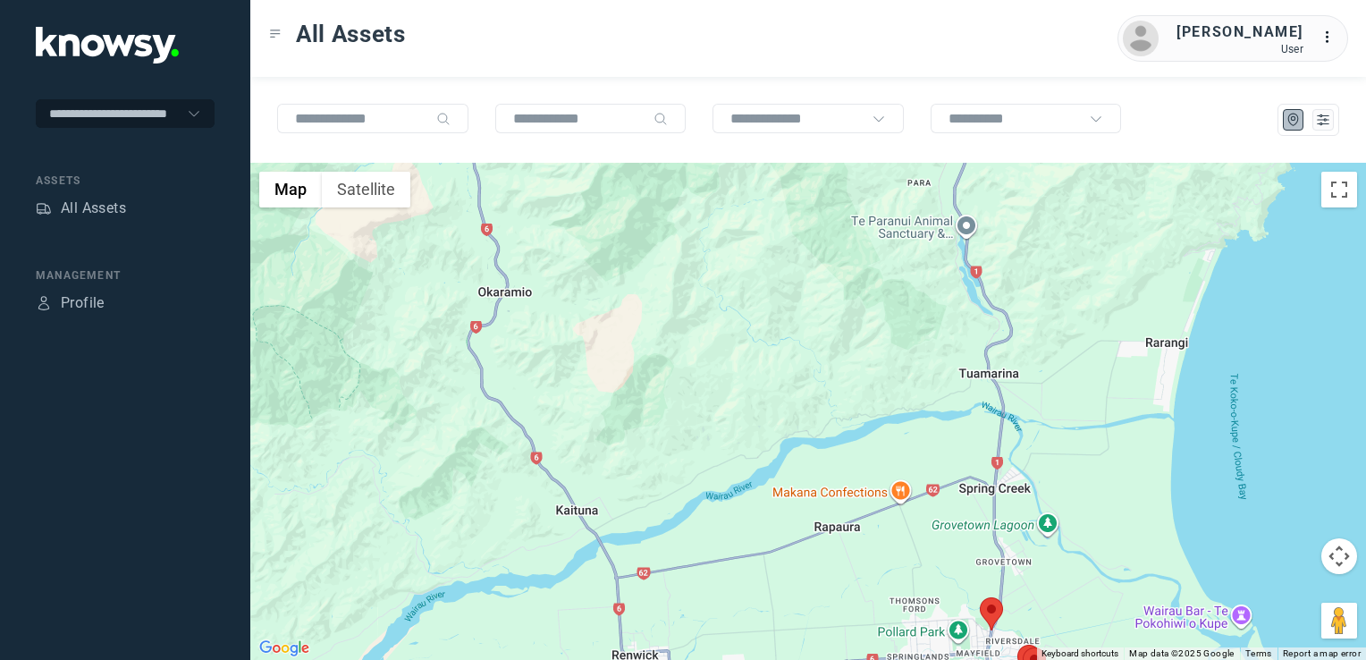
click at [994, 611] on img at bounding box center [991, 613] width 23 height 33
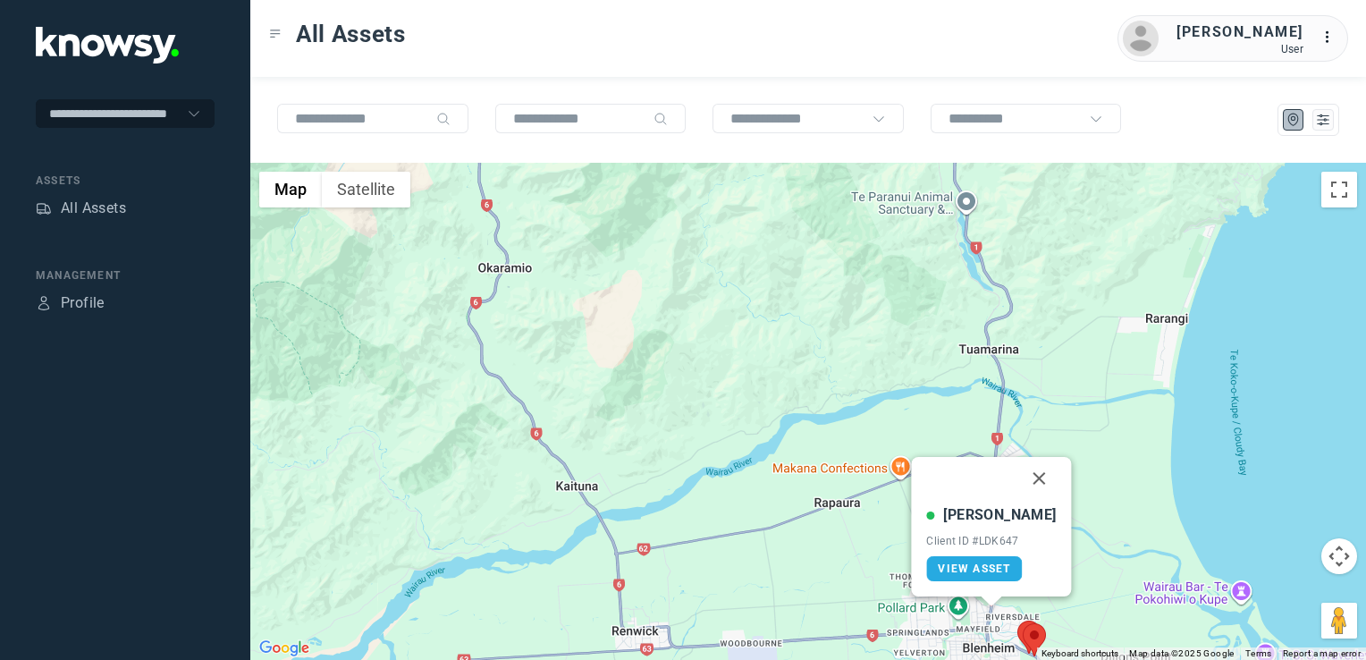
click at [1023, 474] on button "Close" at bounding box center [1039, 478] width 43 height 43
